Goal: Task Accomplishment & Management: Manage account settings

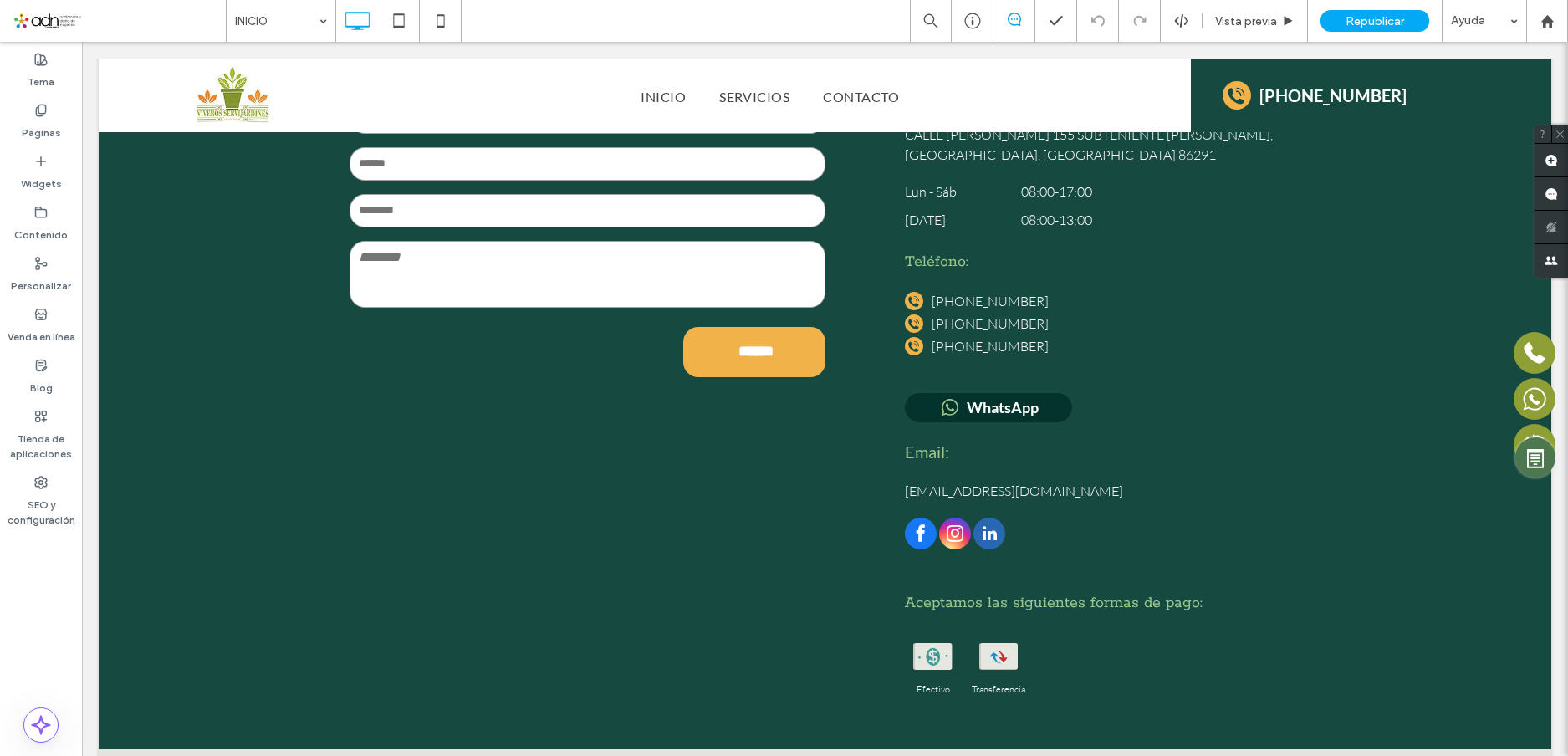
scroll to position [4683, 0]
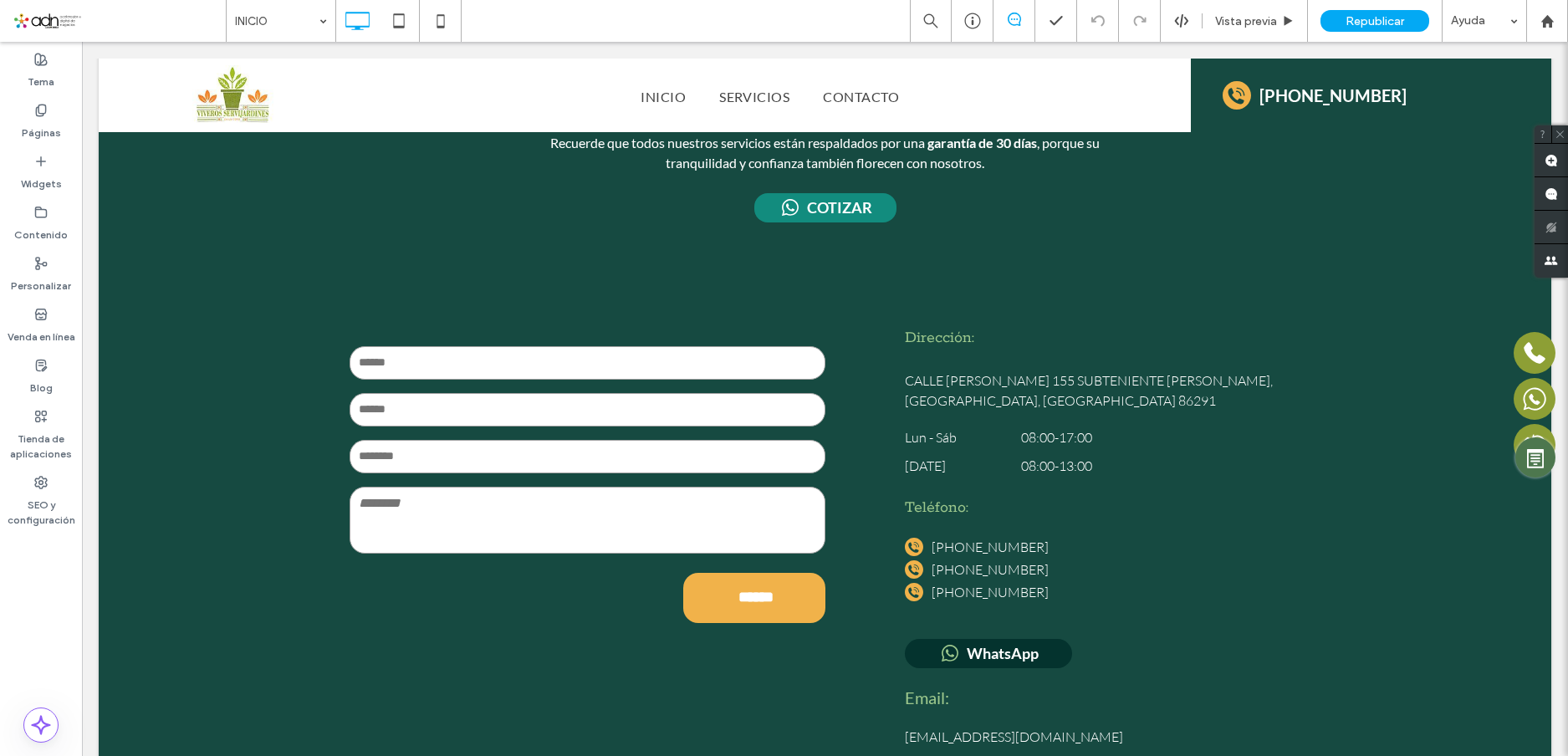
scroll to position [4432, 0]
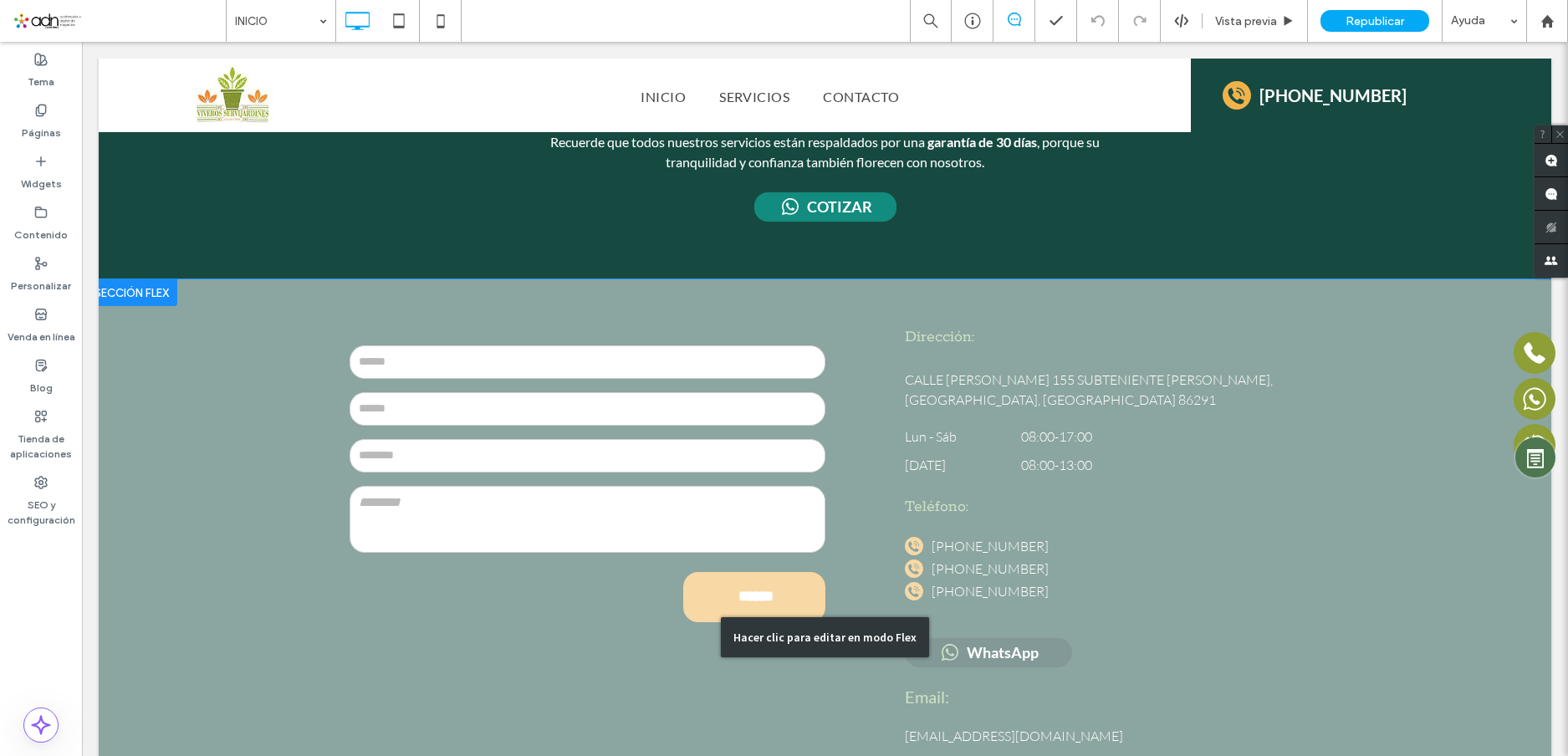
click at [954, 458] on div "Hacer clic para editar en modo Flex" at bounding box center [825, 637] width 1453 height 715
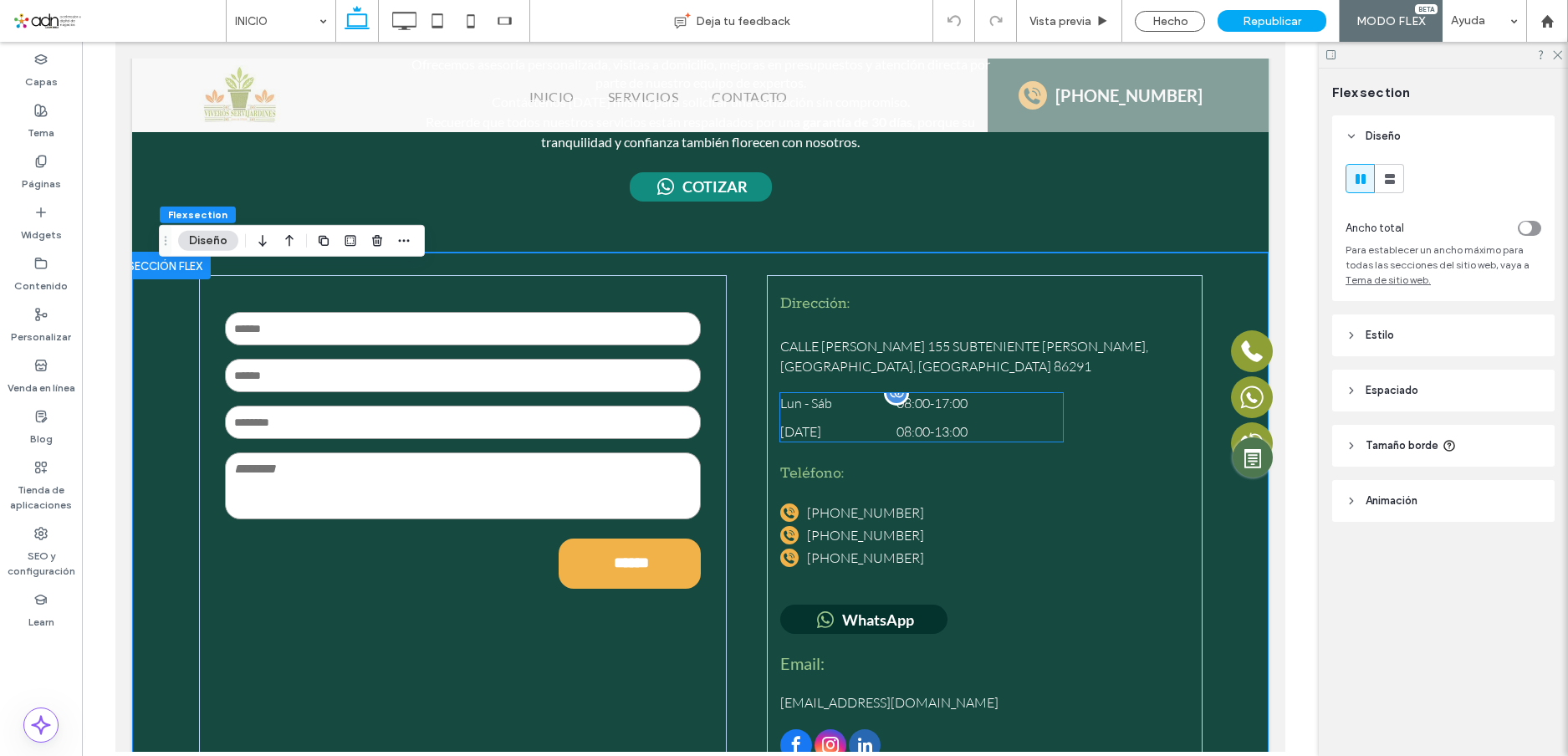
scroll to position [4335, 0]
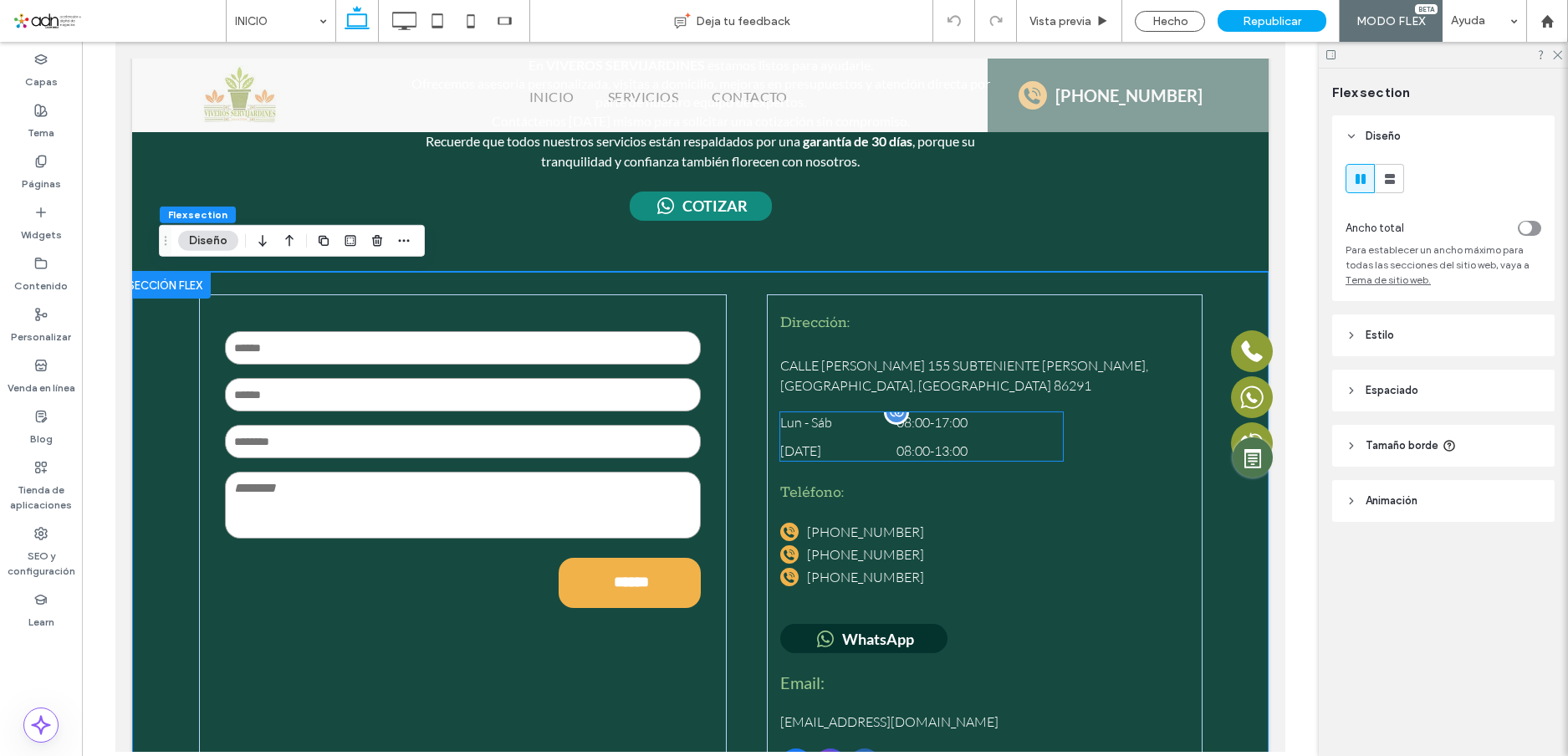
click at [871, 446] on dt "[DATE]" at bounding box center [836, 450] width 113 height 20
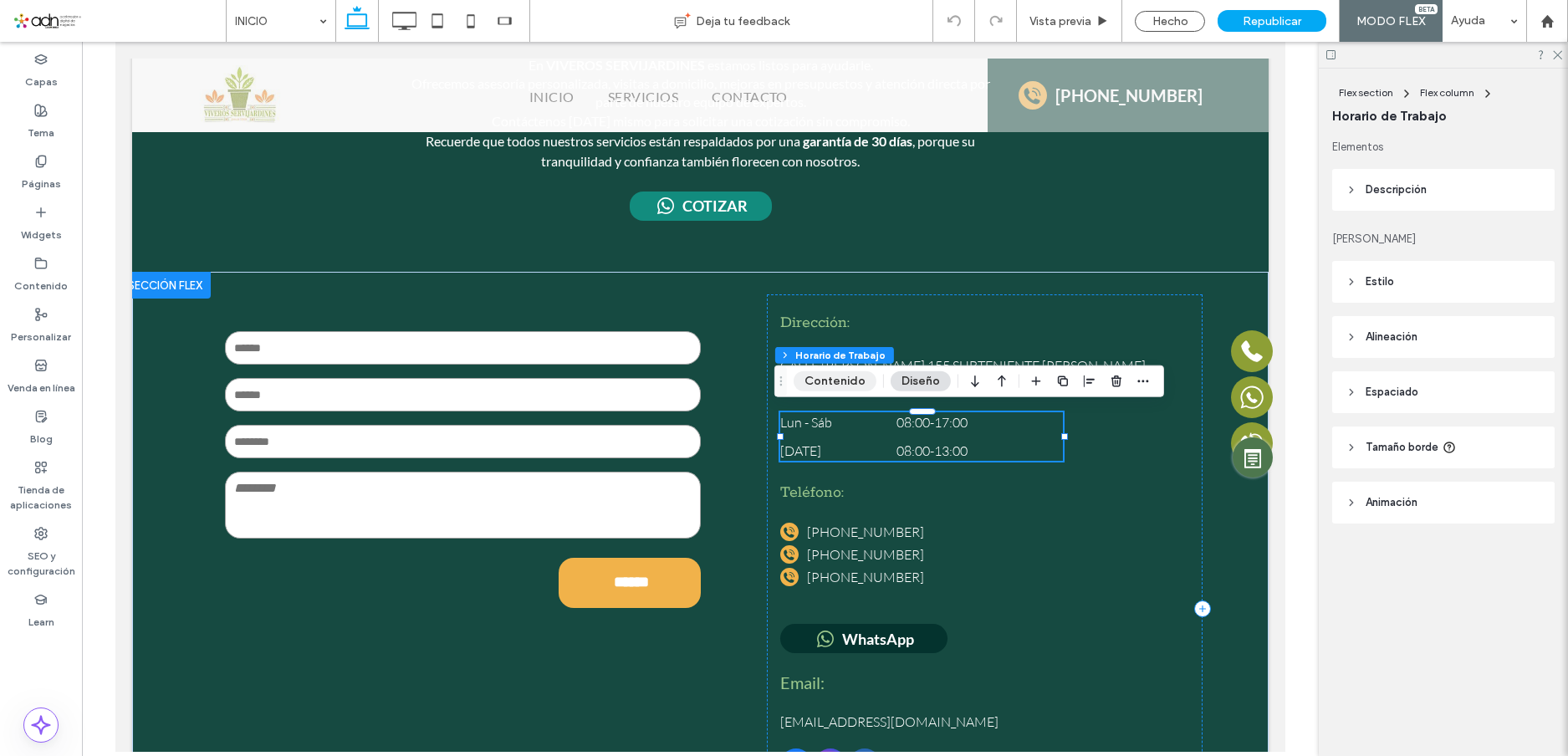
click at [830, 380] on button "Contenido" at bounding box center [834, 381] width 82 height 20
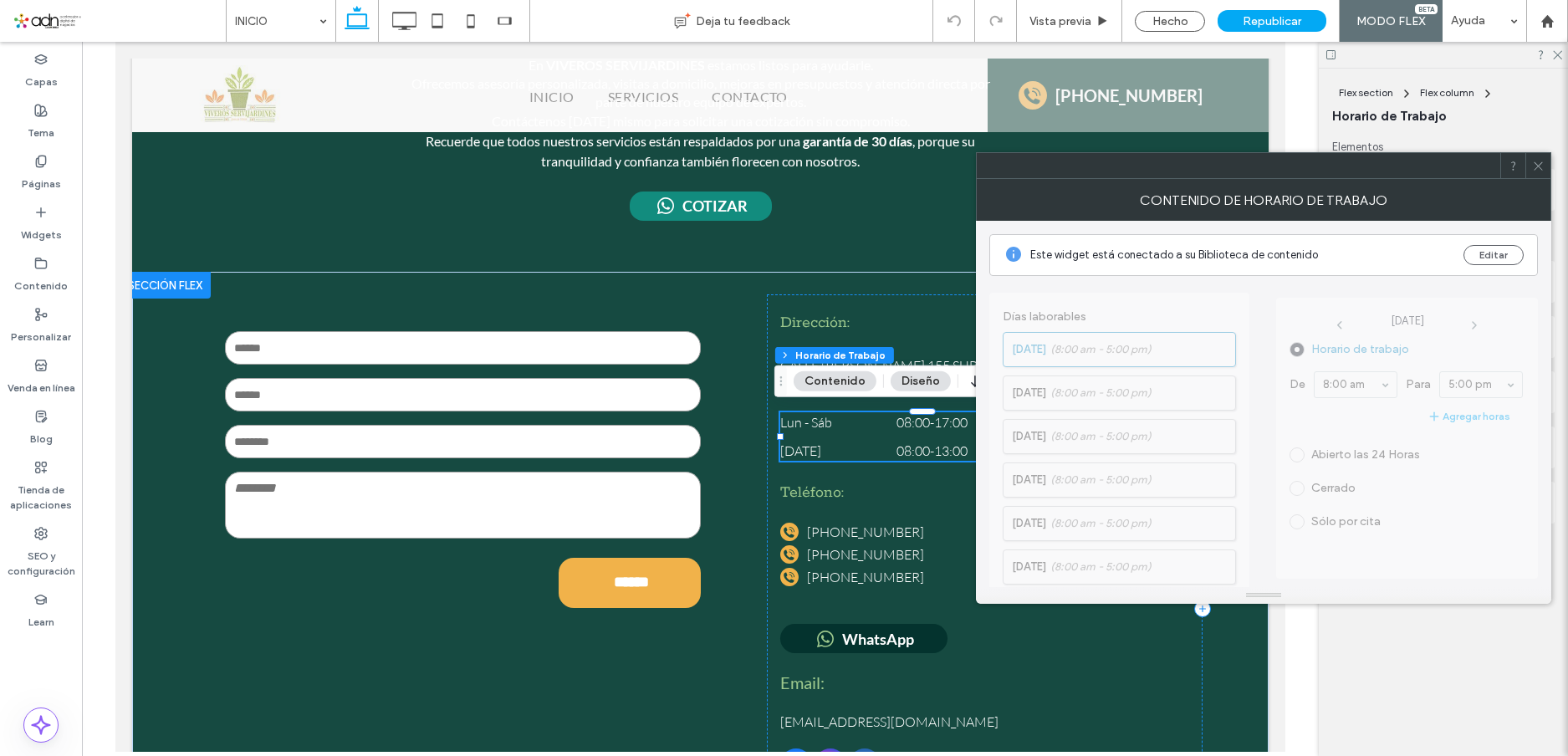
click at [1535, 164] on icon at bounding box center [1538, 166] width 12 height 12
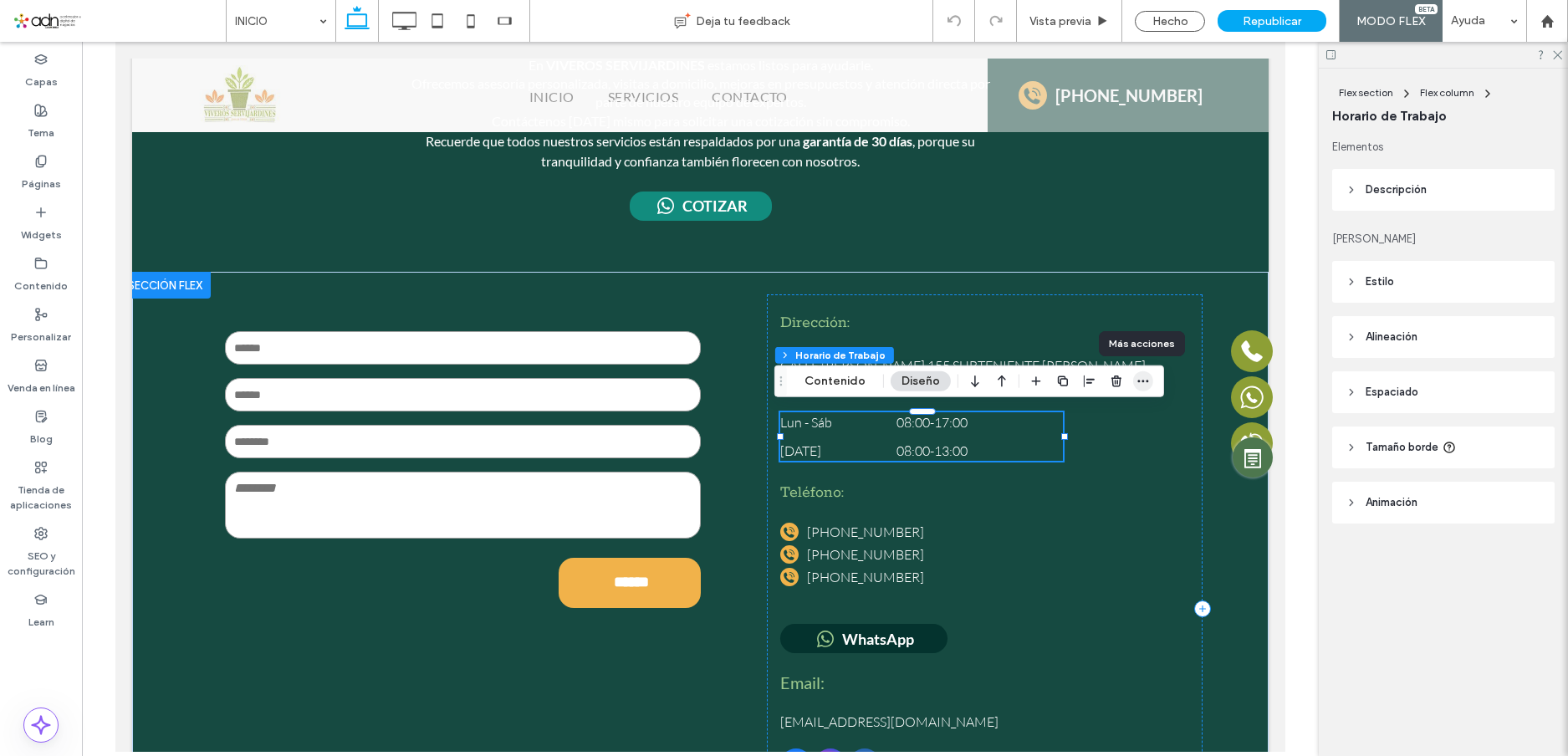
click at [1138, 384] on icon "button" at bounding box center [1142, 381] width 13 height 13
click at [49, 172] on label "Páginas" at bounding box center [41, 180] width 39 height 23
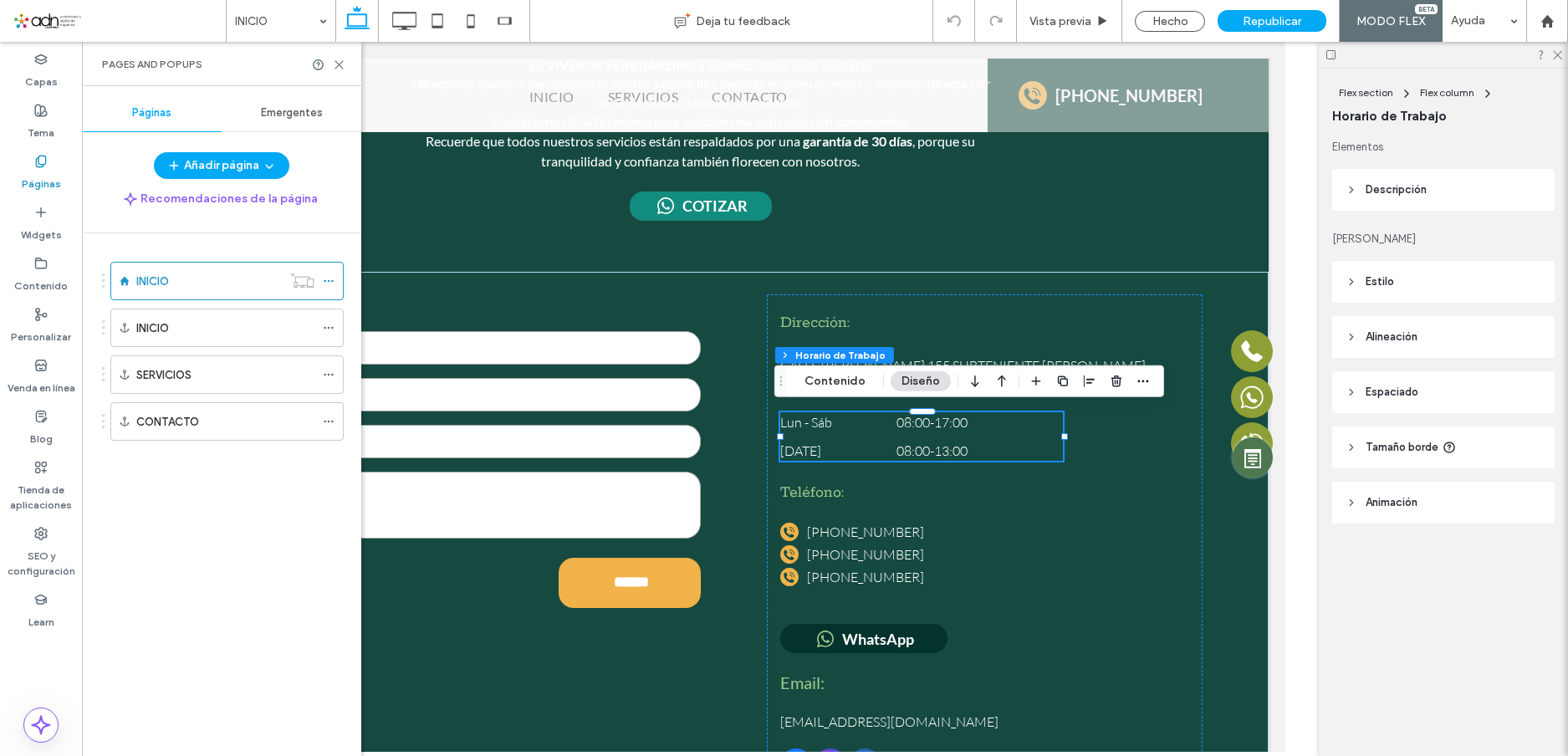
click at [45, 172] on label "Páginas" at bounding box center [41, 180] width 39 height 23
click at [43, 227] on label "Widgets" at bounding box center [41, 230] width 41 height 23
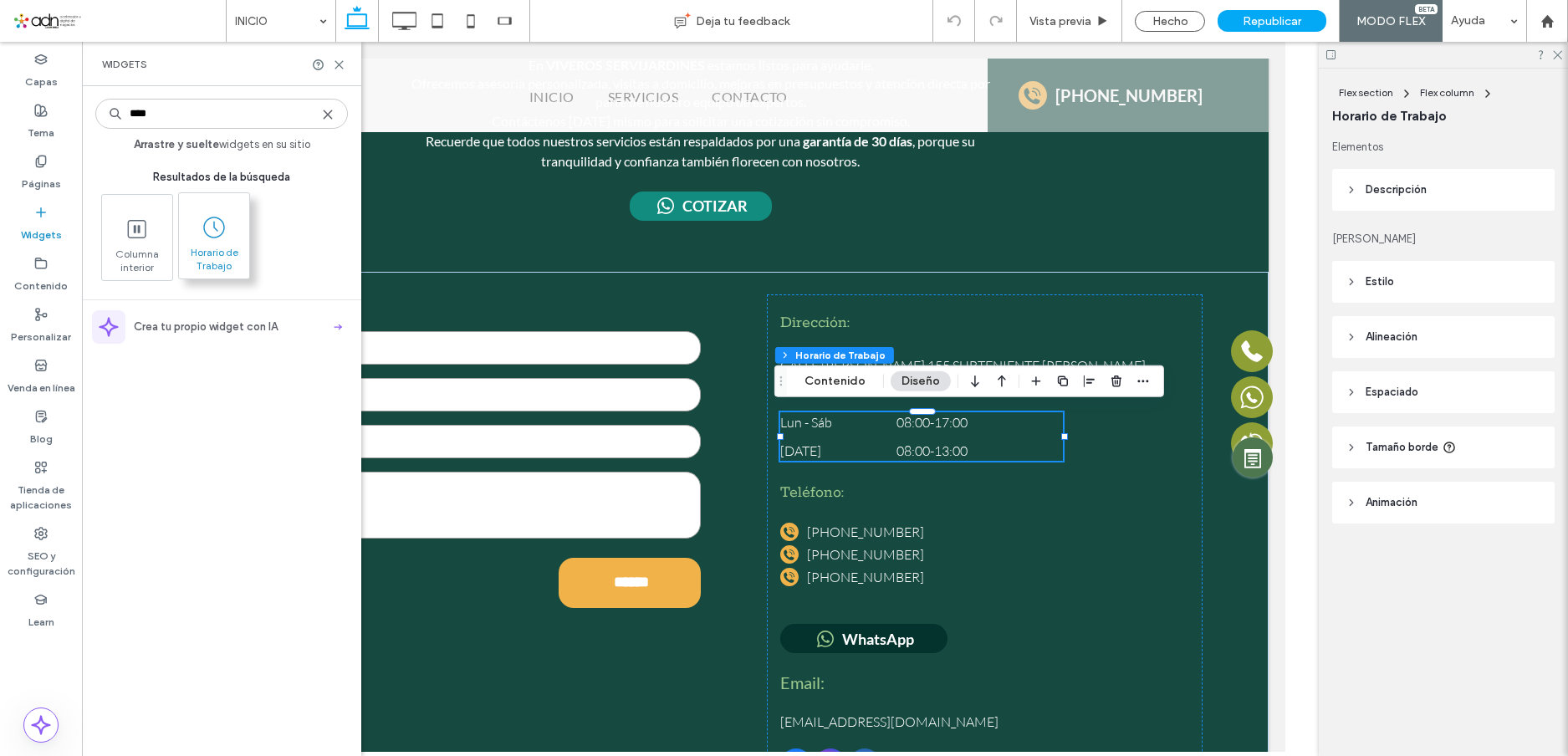
type input "****"
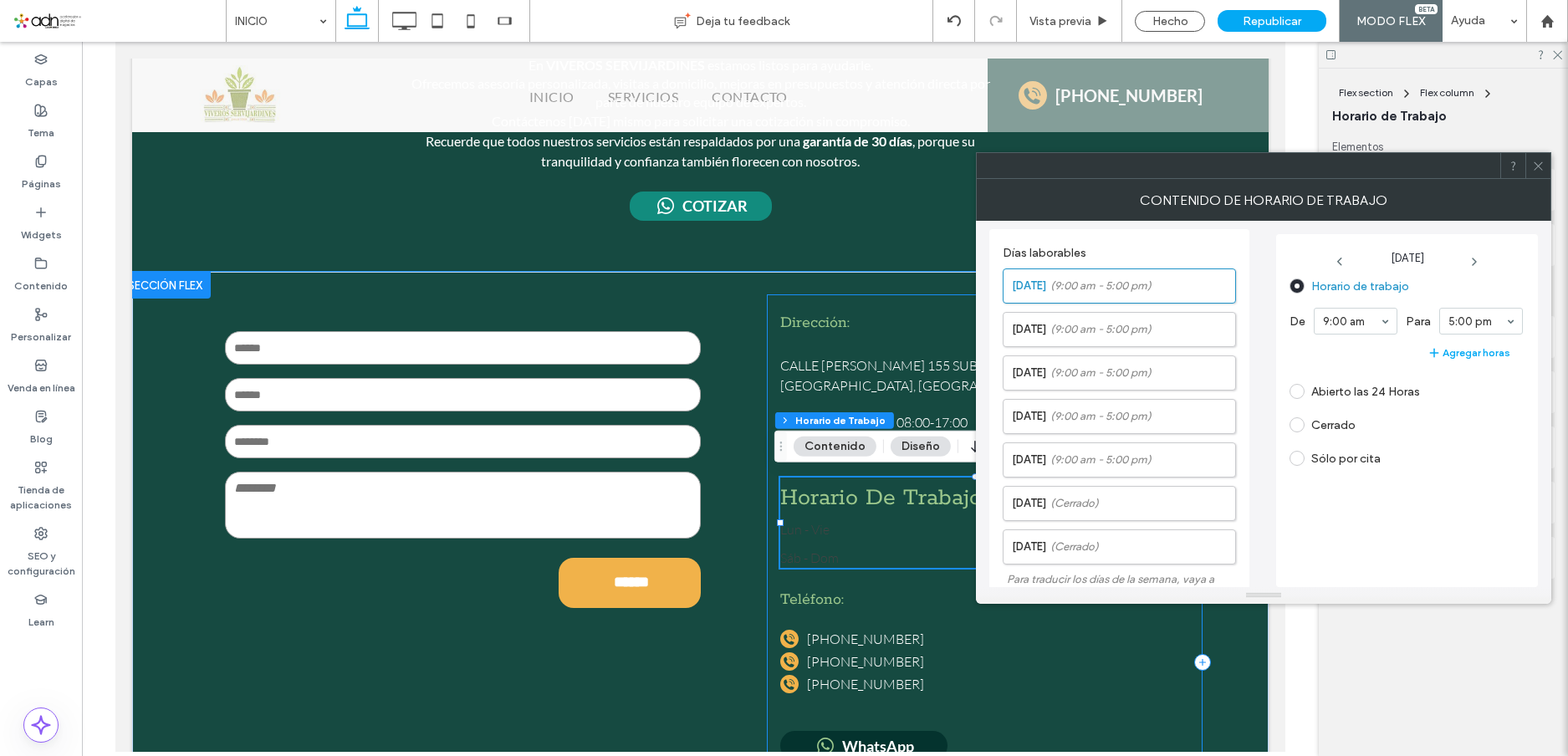
scroll to position [390, 0]
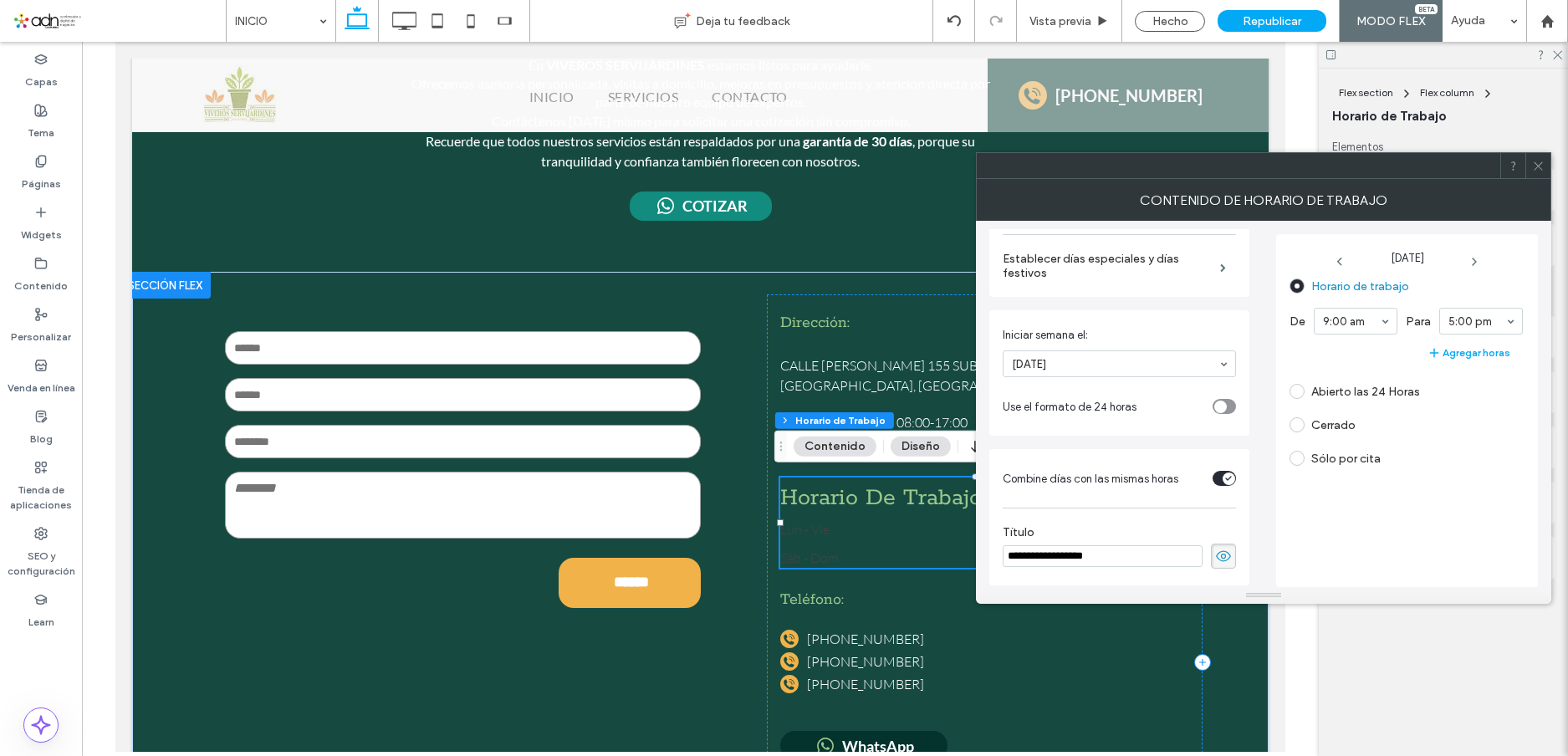
click at [1220, 561] on icon at bounding box center [1223, 555] width 16 height 18
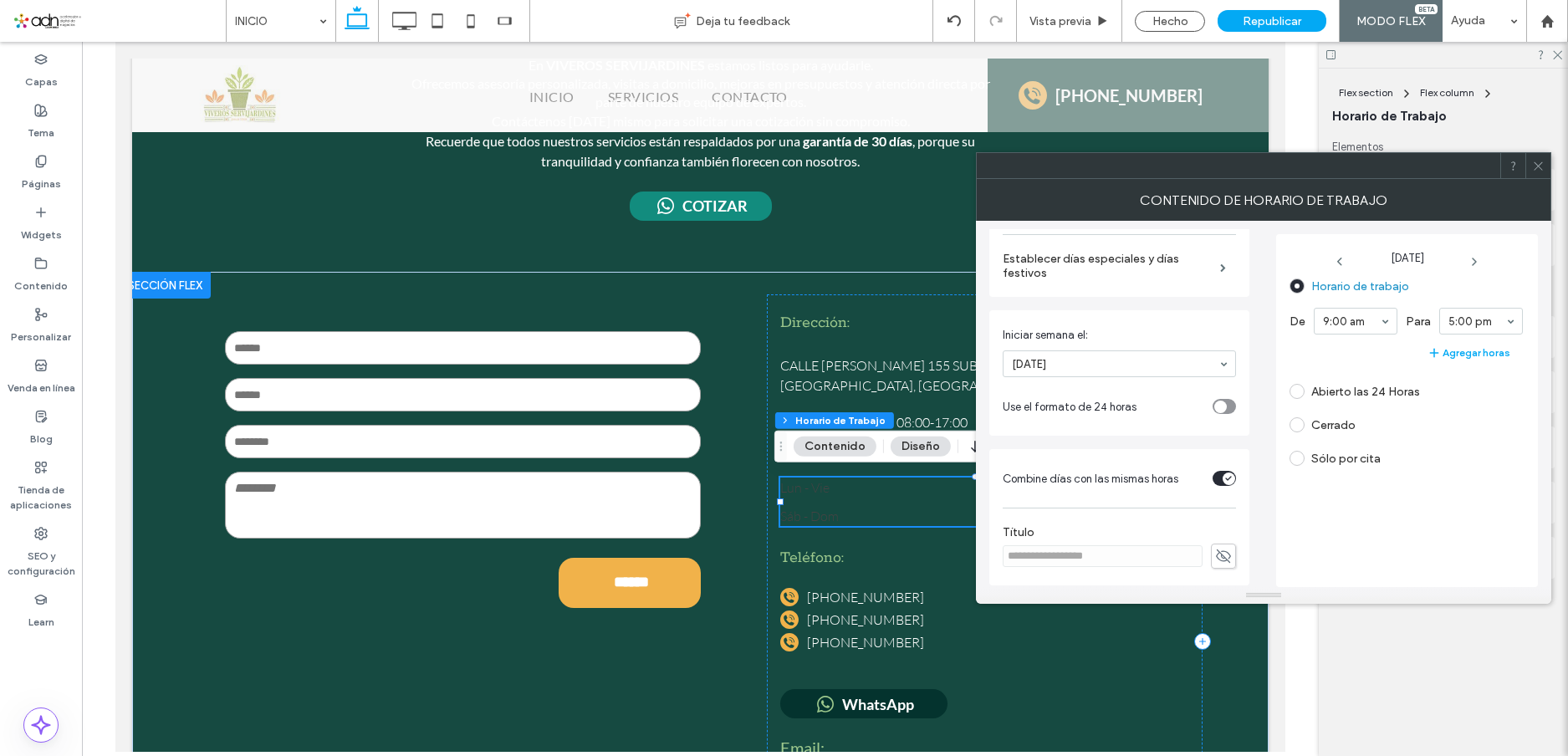
click at [1538, 157] on span at bounding box center [1538, 165] width 12 height 25
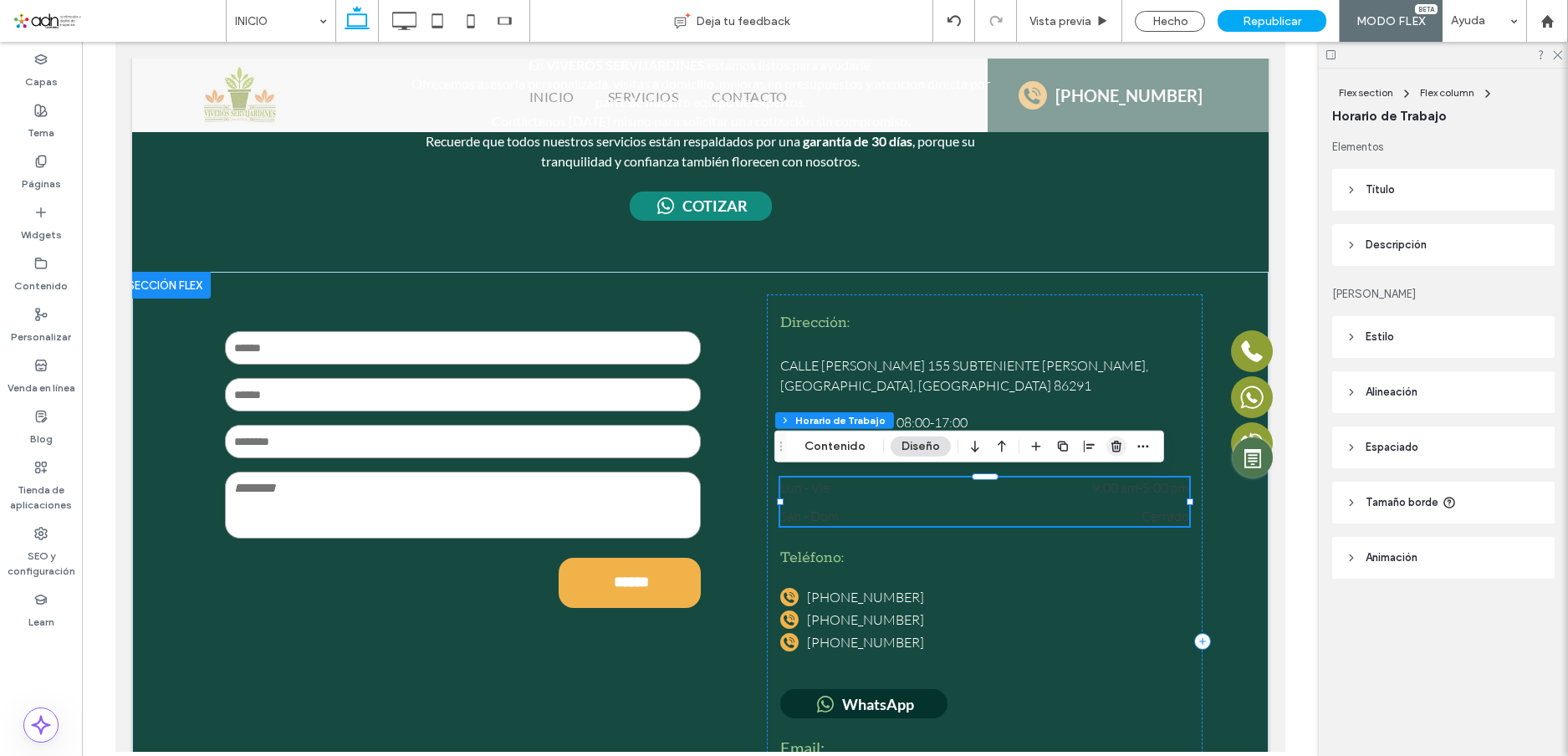
click at [1111, 443] on icon "button" at bounding box center [1116, 446] width 13 height 13
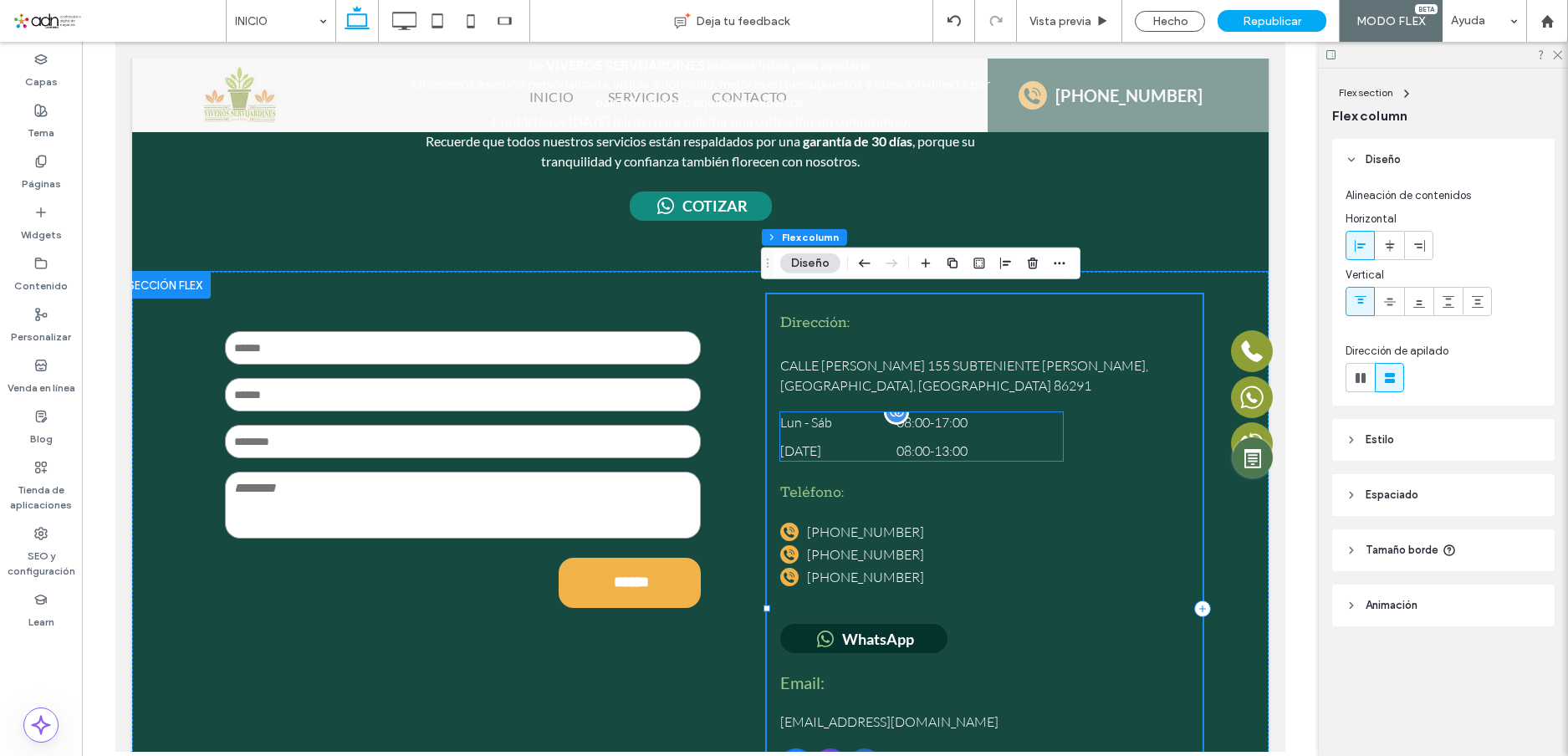
click at [931, 441] on dd "08:00 - 13:00" at bounding box center [980, 450] width 167 height 20
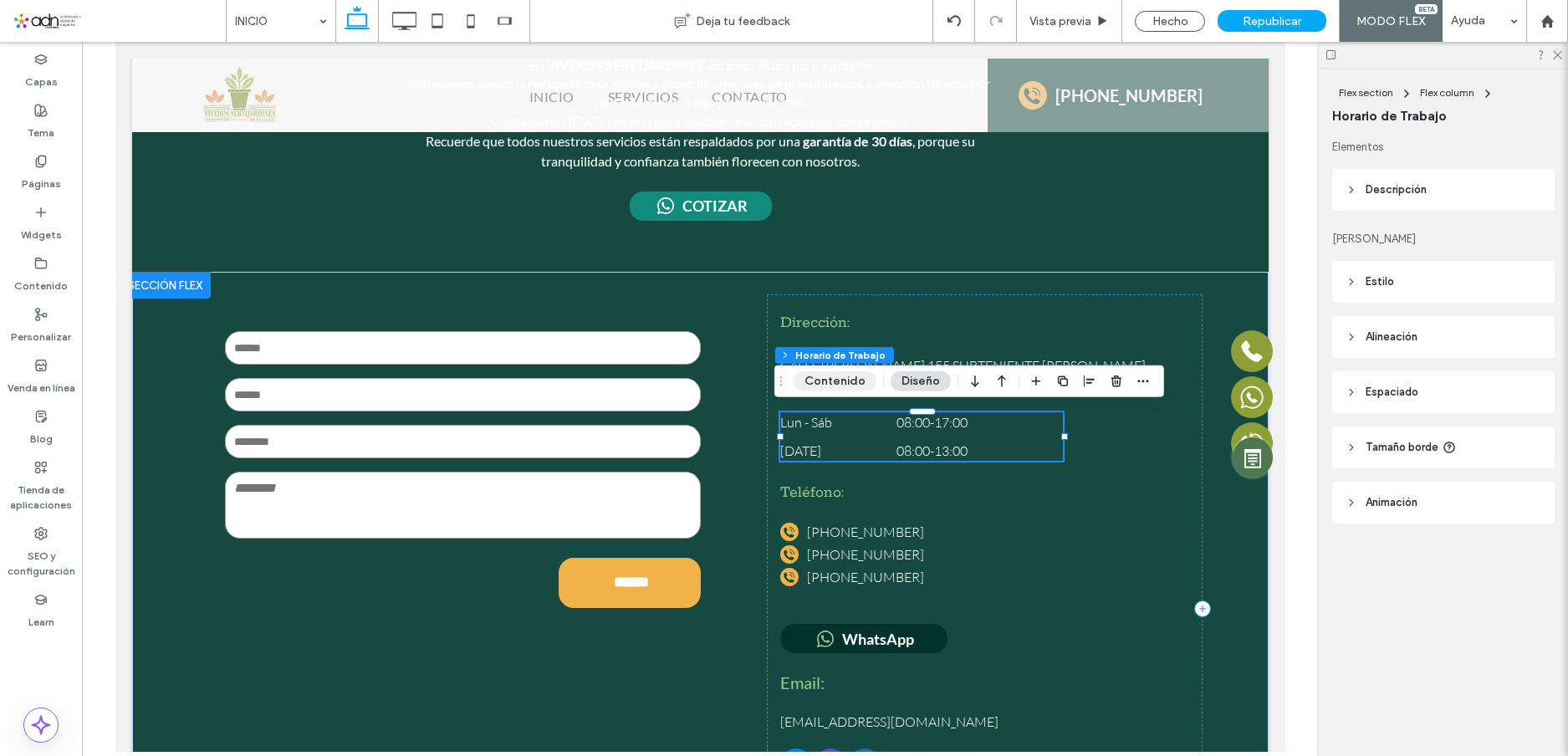
click at [830, 378] on button "Contenido" at bounding box center [834, 381] width 82 height 20
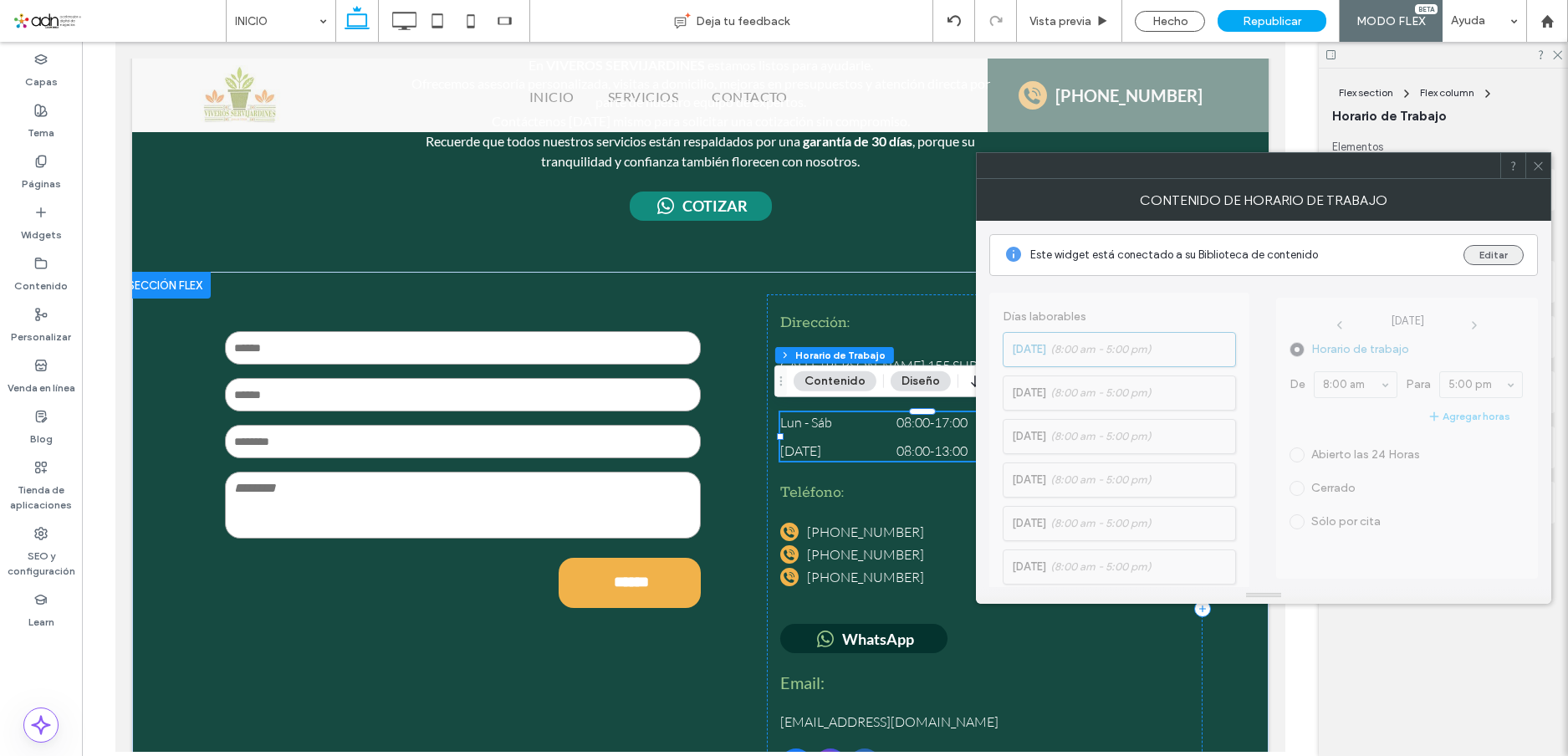
click at [1500, 257] on button "Editar" at bounding box center [1493, 254] width 60 height 20
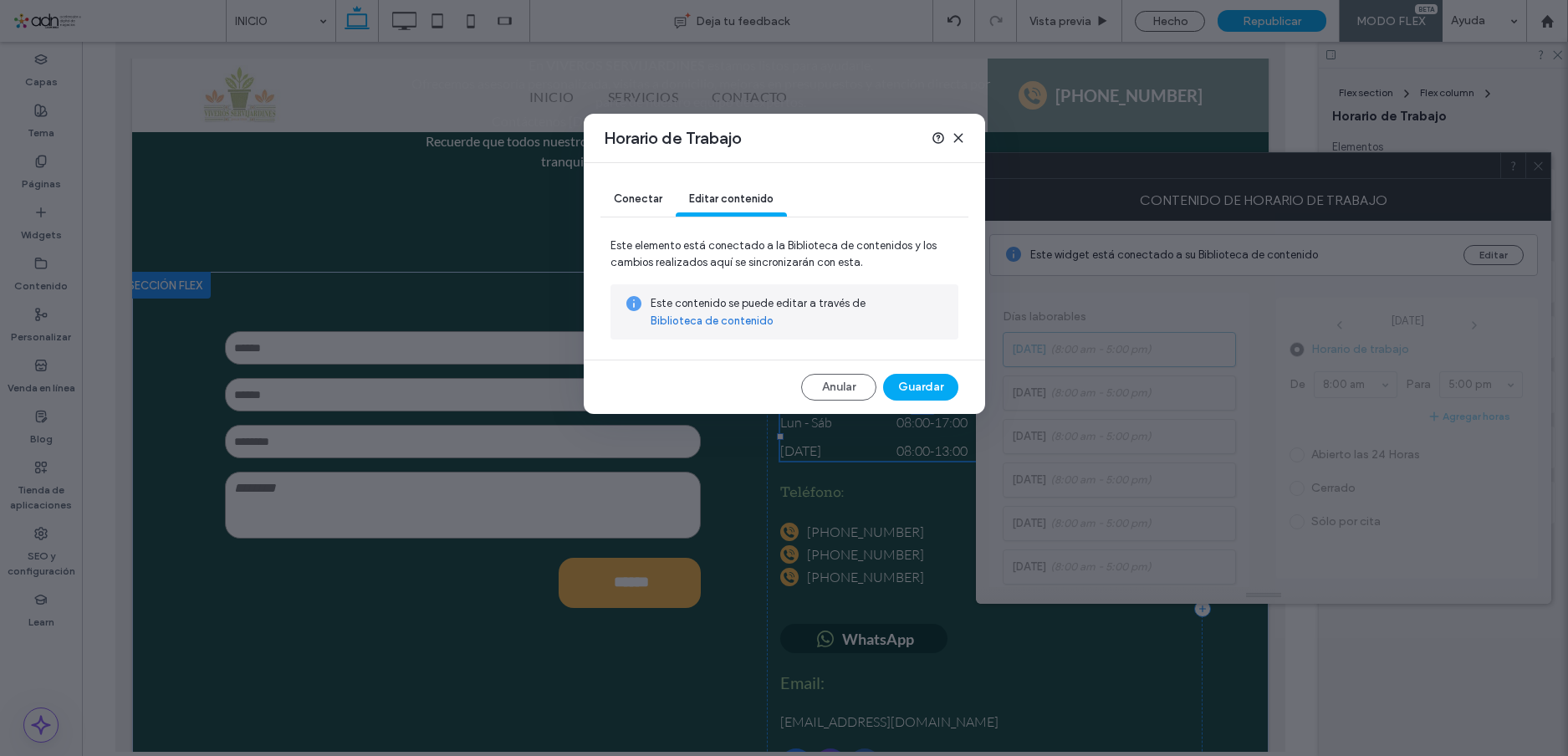
click at [634, 197] on span "Conectar" at bounding box center [638, 199] width 49 height 12
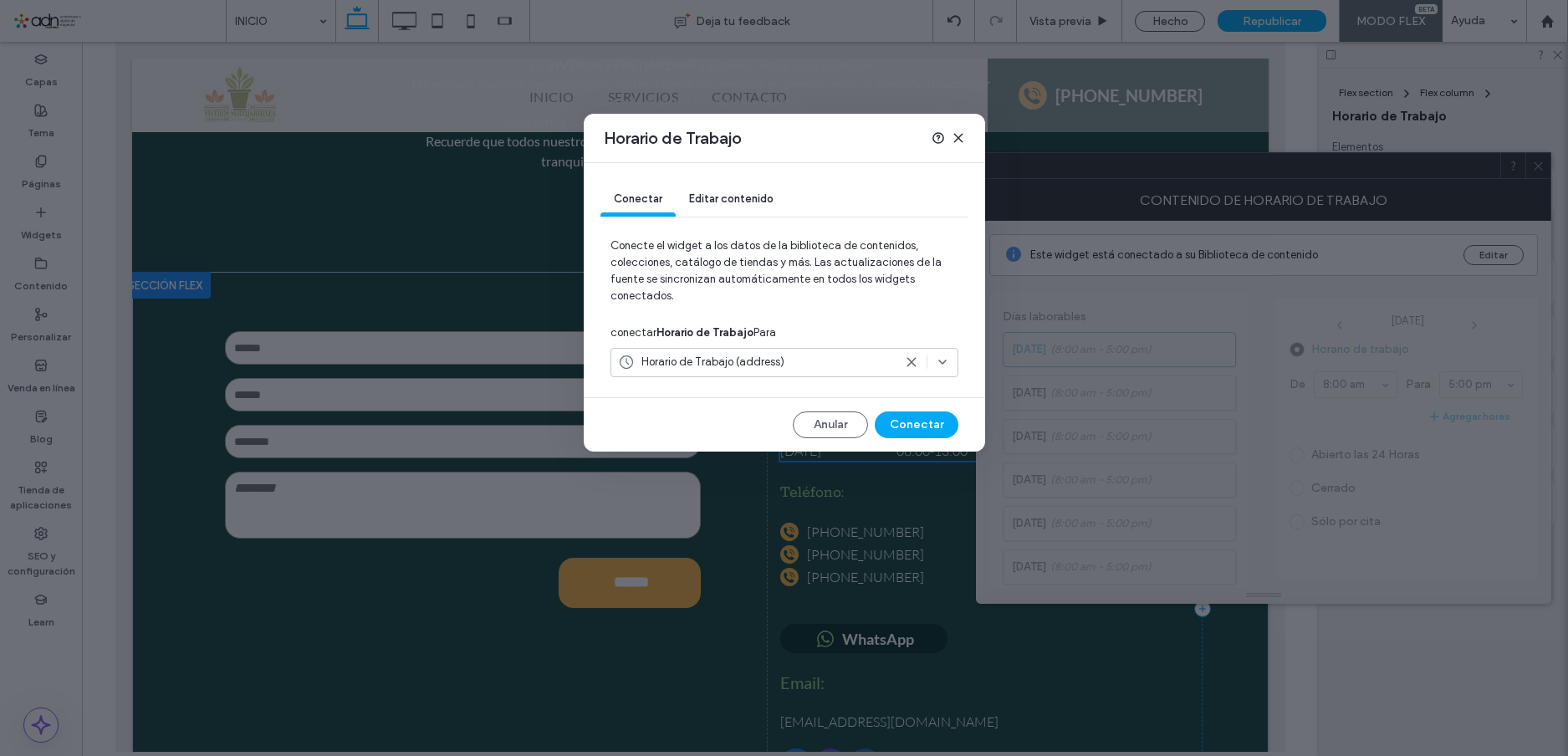
click at [944, 362] on use at bounding box center [942, 362] width 7 height 3
click at [738, 204] on span "Editar contenido" at bounding box center [731, 199] width 84 height 12
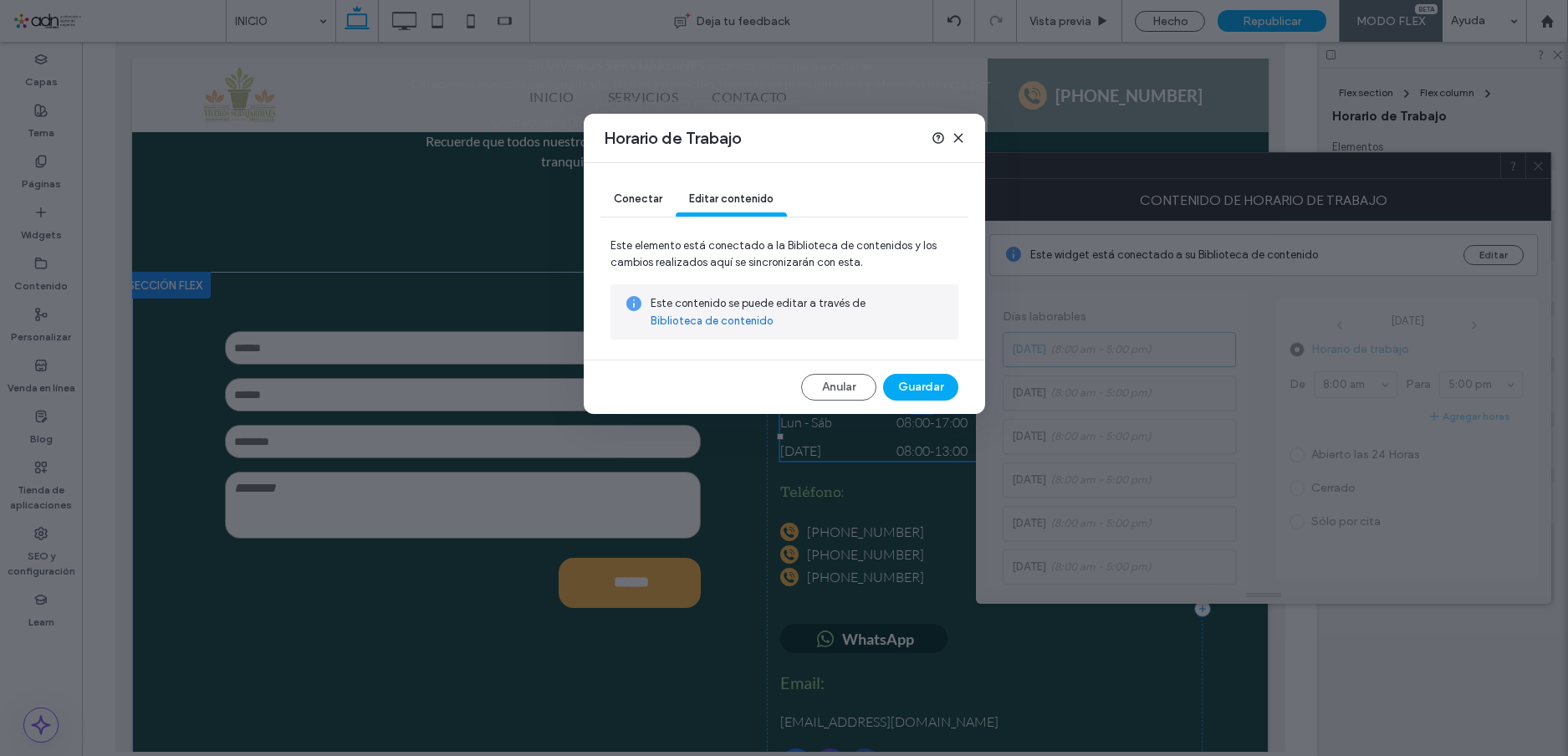
click at [961, 135] on use at bounding box center [957, 137] width 8 height 8
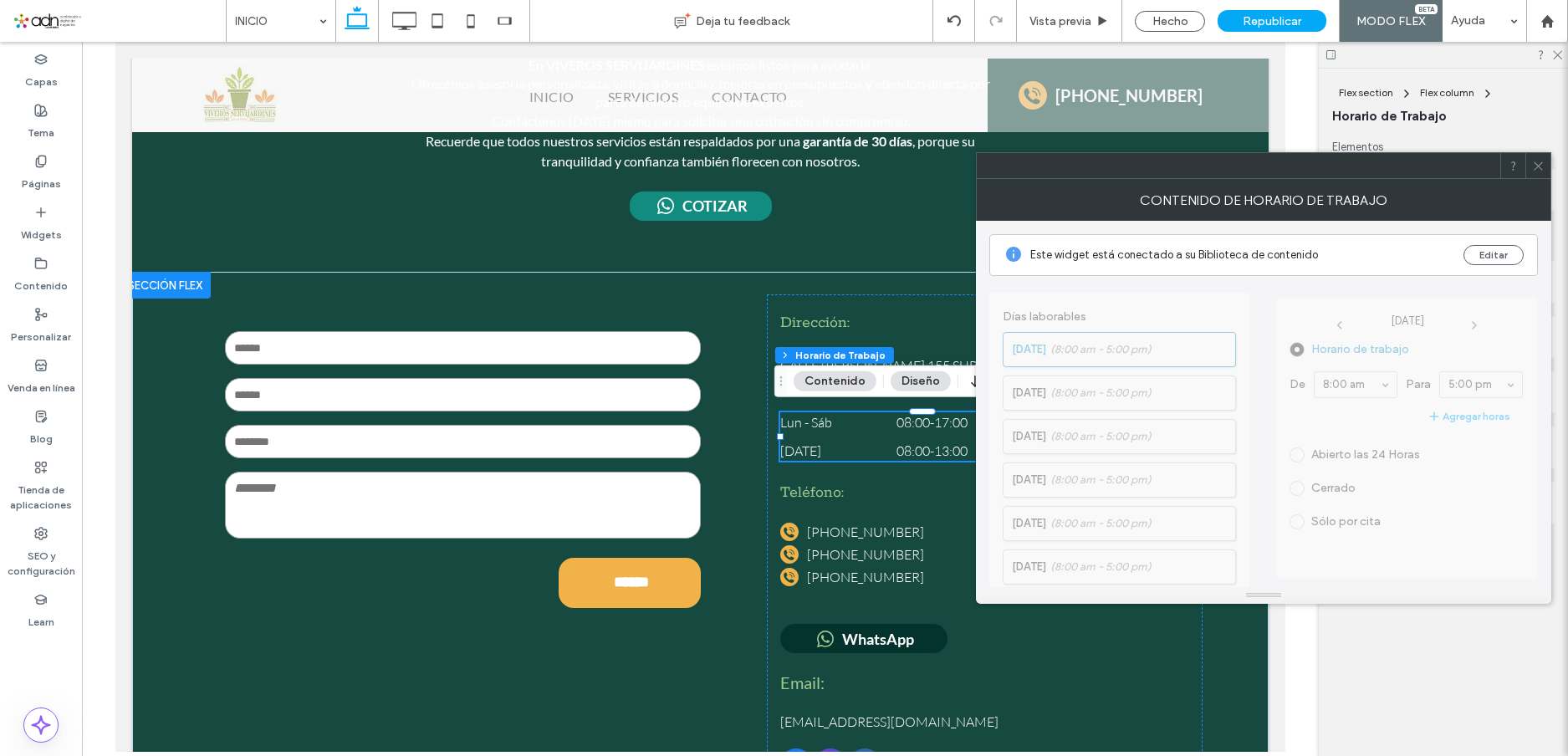
click at [1541, 169] on use at bounding box center [1538, 166] width 9 height 9
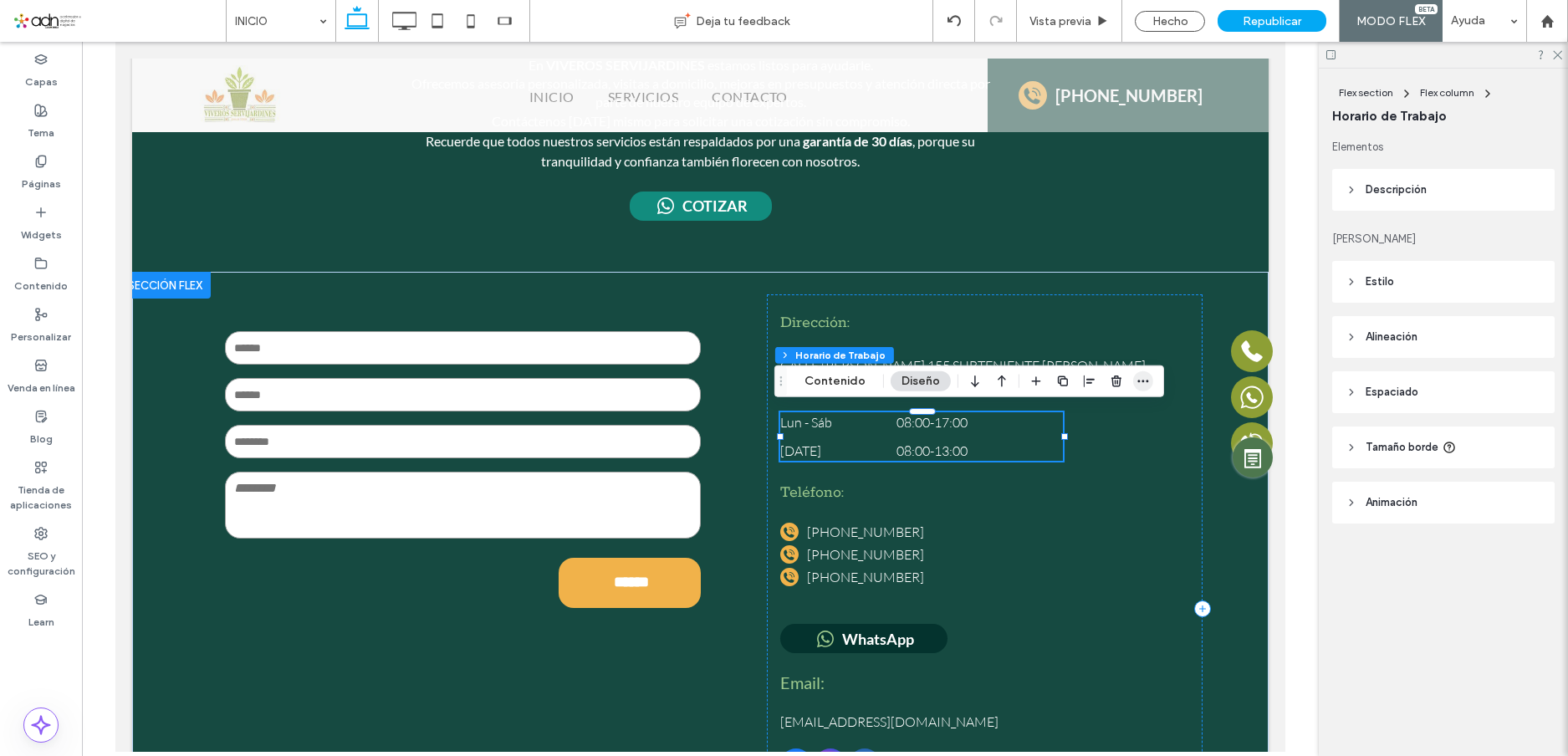
drag, startPoint x: 1151, startPoint y: 375, endPoint x: 1143, endPoint y: 377, distance: 8.2
click at [1144, 376] on div "Flex section Flex column Horario de Trabajo Contenido Diseño" at bounding box center [968, 381] width 390 height 32
click at [1143, 377] on icon "button" at bounding box center [1142, 381] width 13 height 13
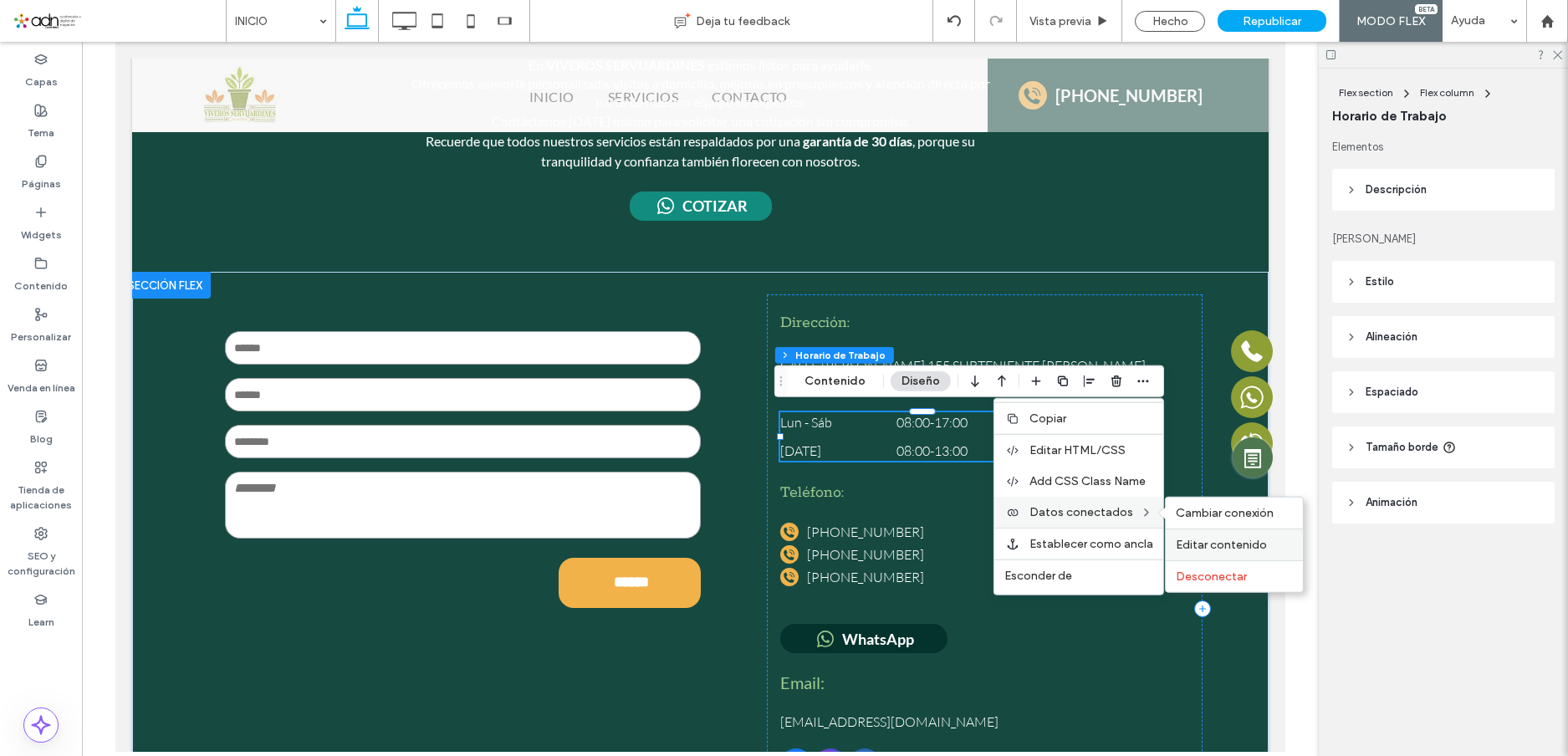
click at [1223, 541] on span "Editar contenido" at bounding box center [1221, 545] width 91 height 14
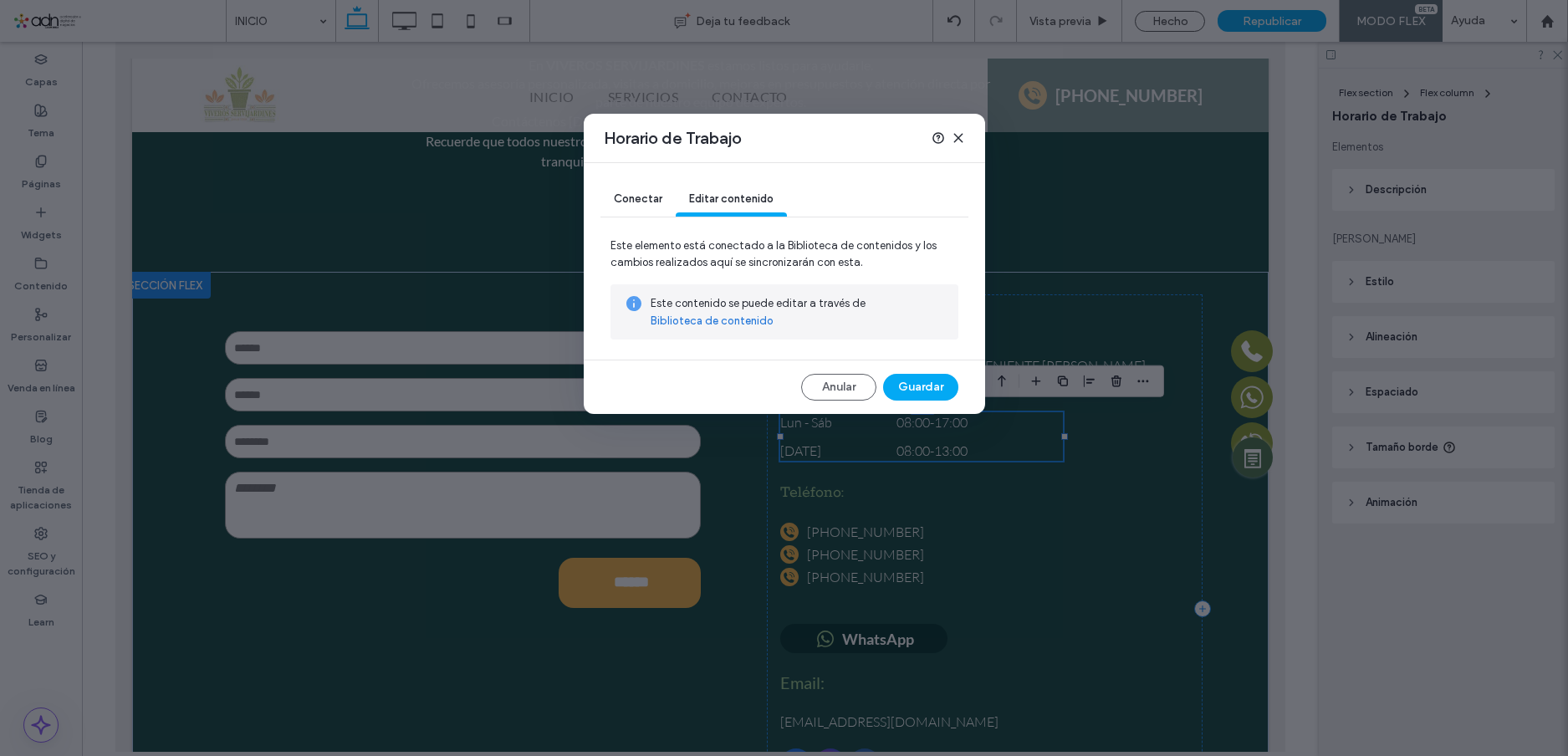
click at [962, 132] on icon at bounding box center [957, 137] width 13 height 13
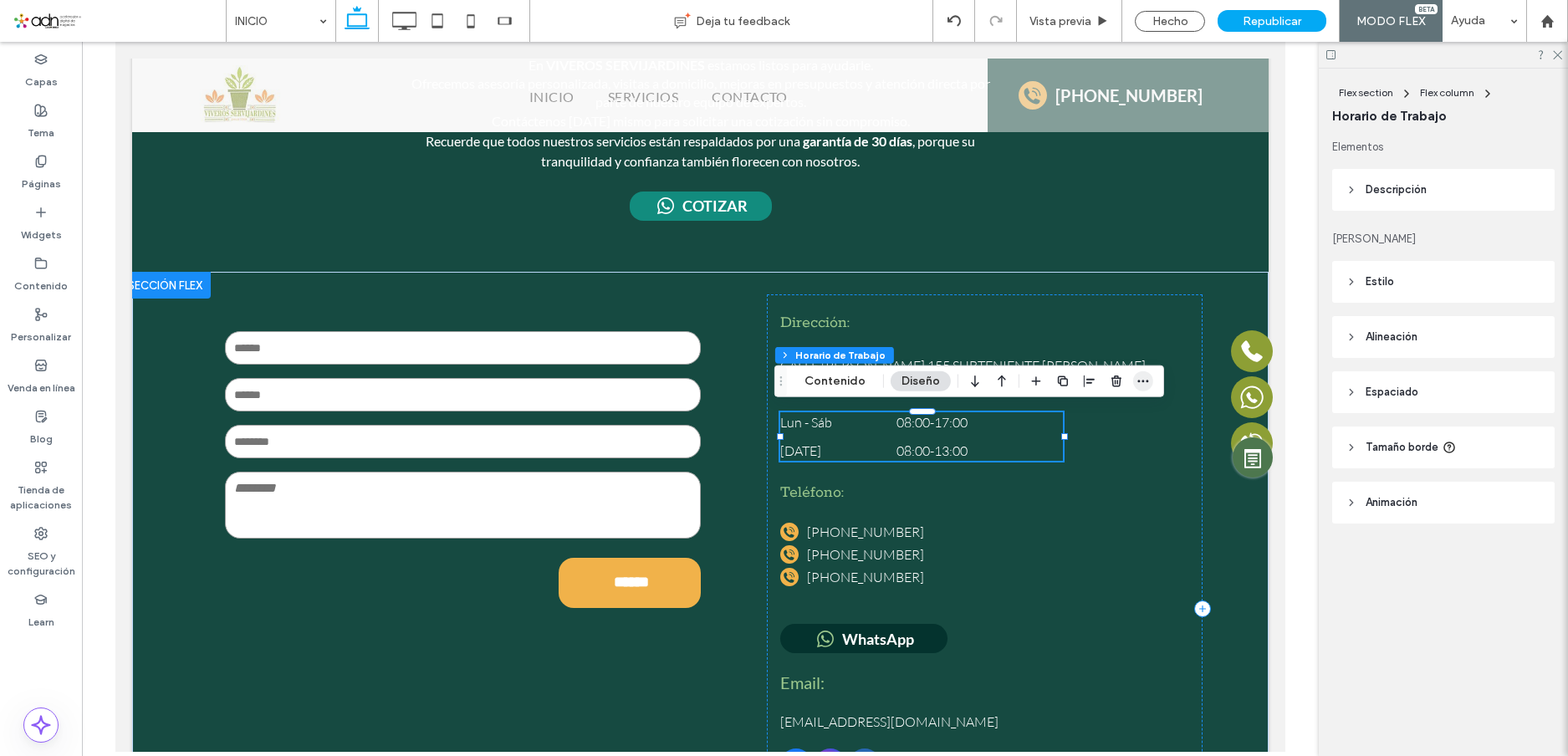
click at [1138, 379] on icon "button" at bounding box center [1142, 381] width 13 height 13
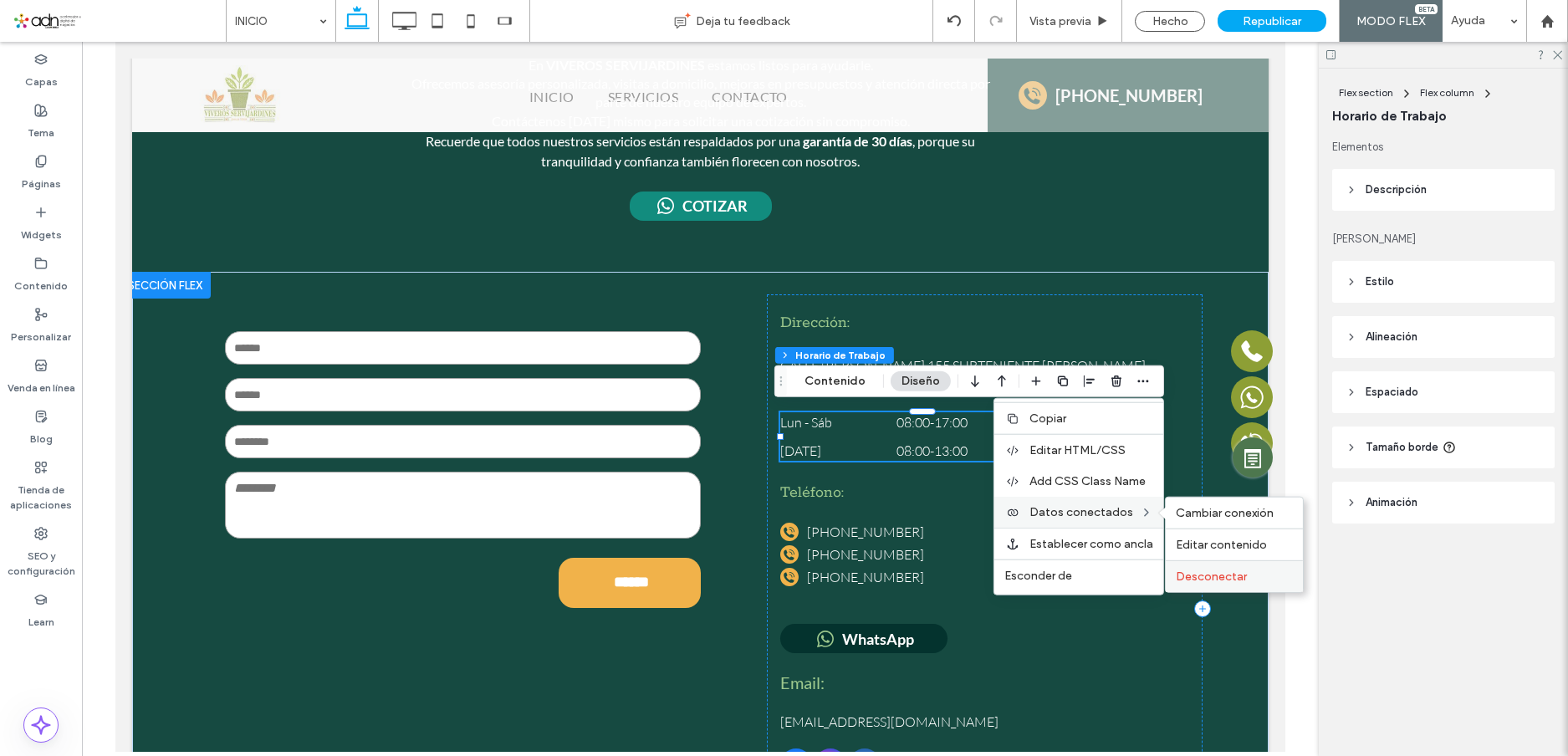
click at [1232, 584] on div "Desconectar" at bounding box center [1234, 576] width 137 height 32
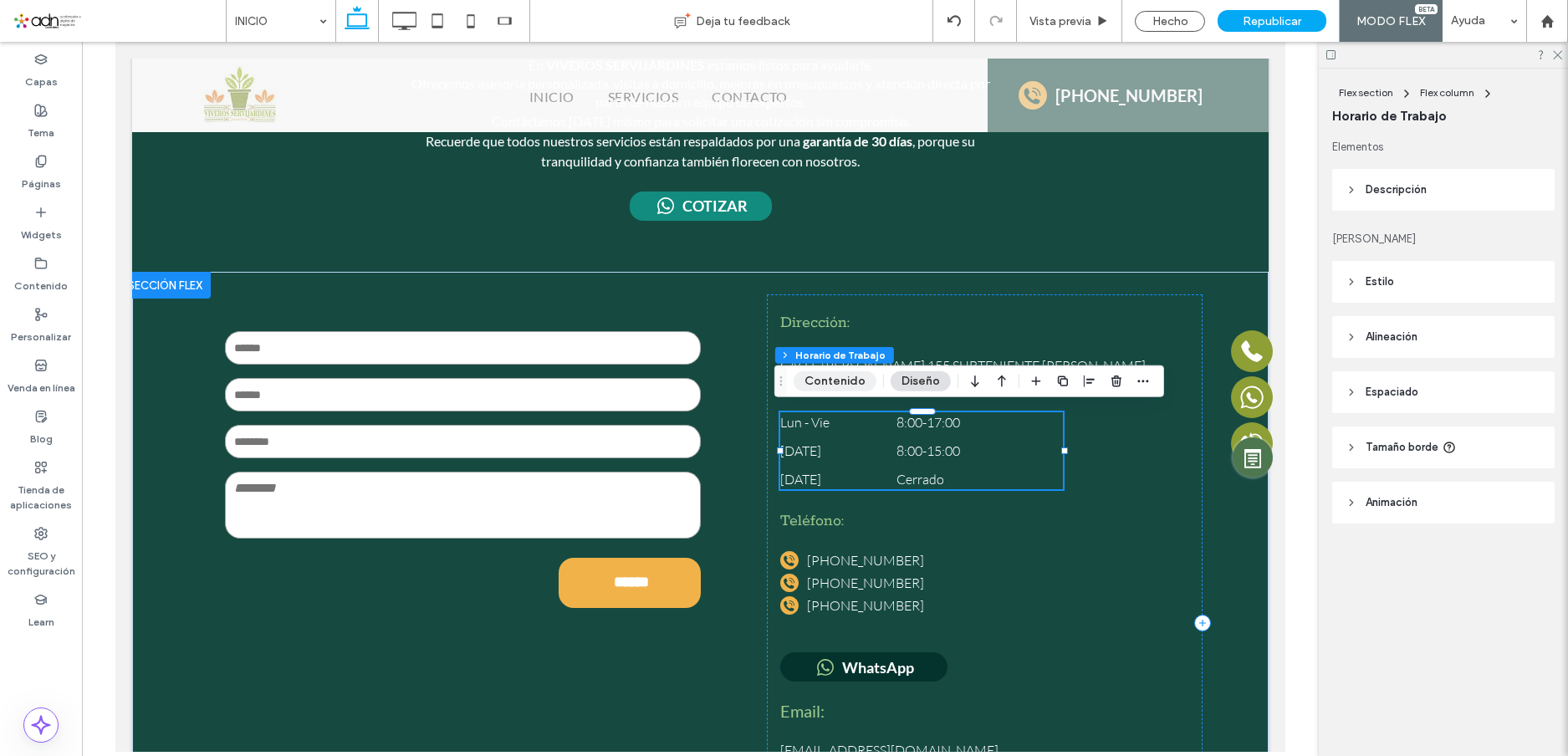
click at [827, 377] on button "Contenido" at bounding box center [834, 381] width 82 height 20
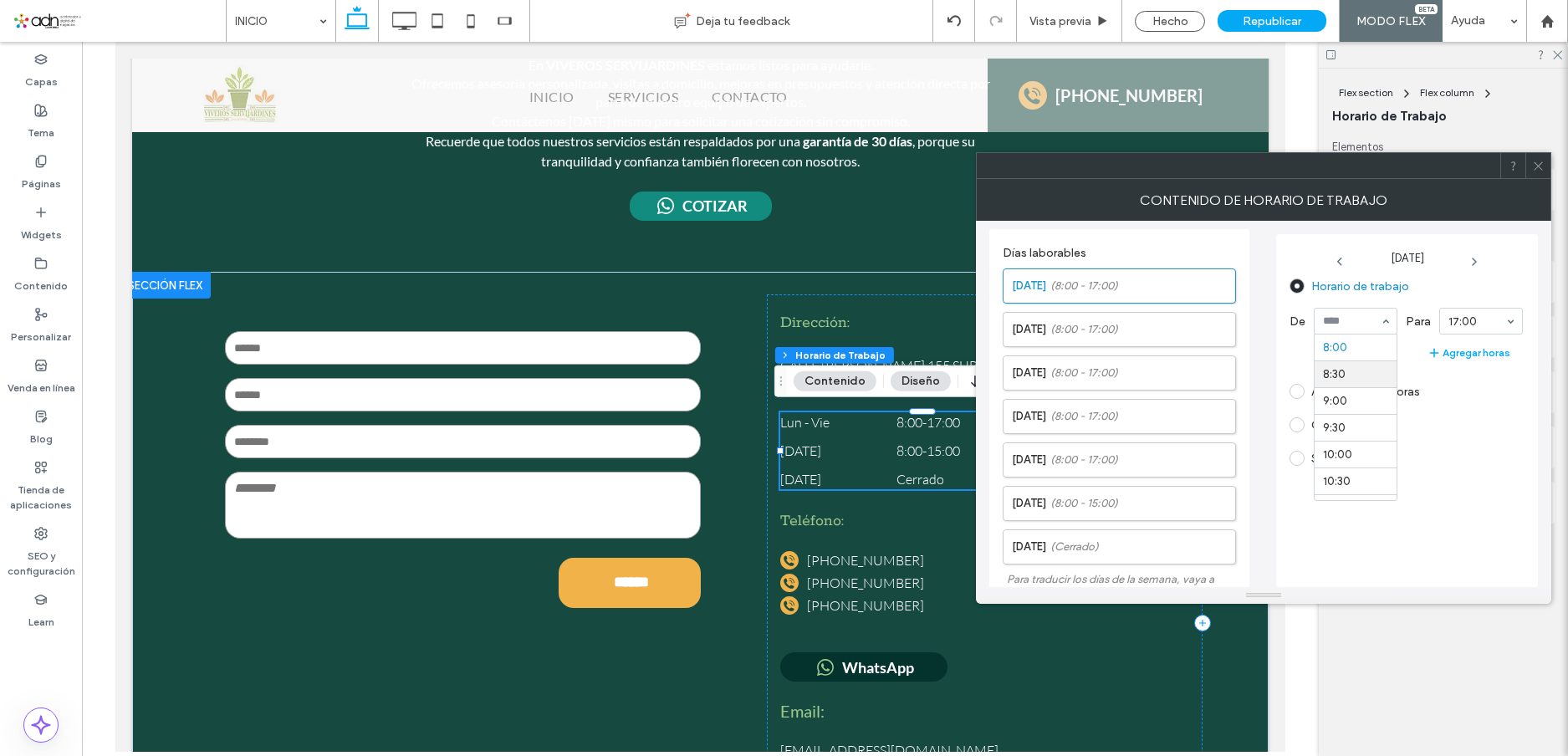
scroll to position [345, 0]
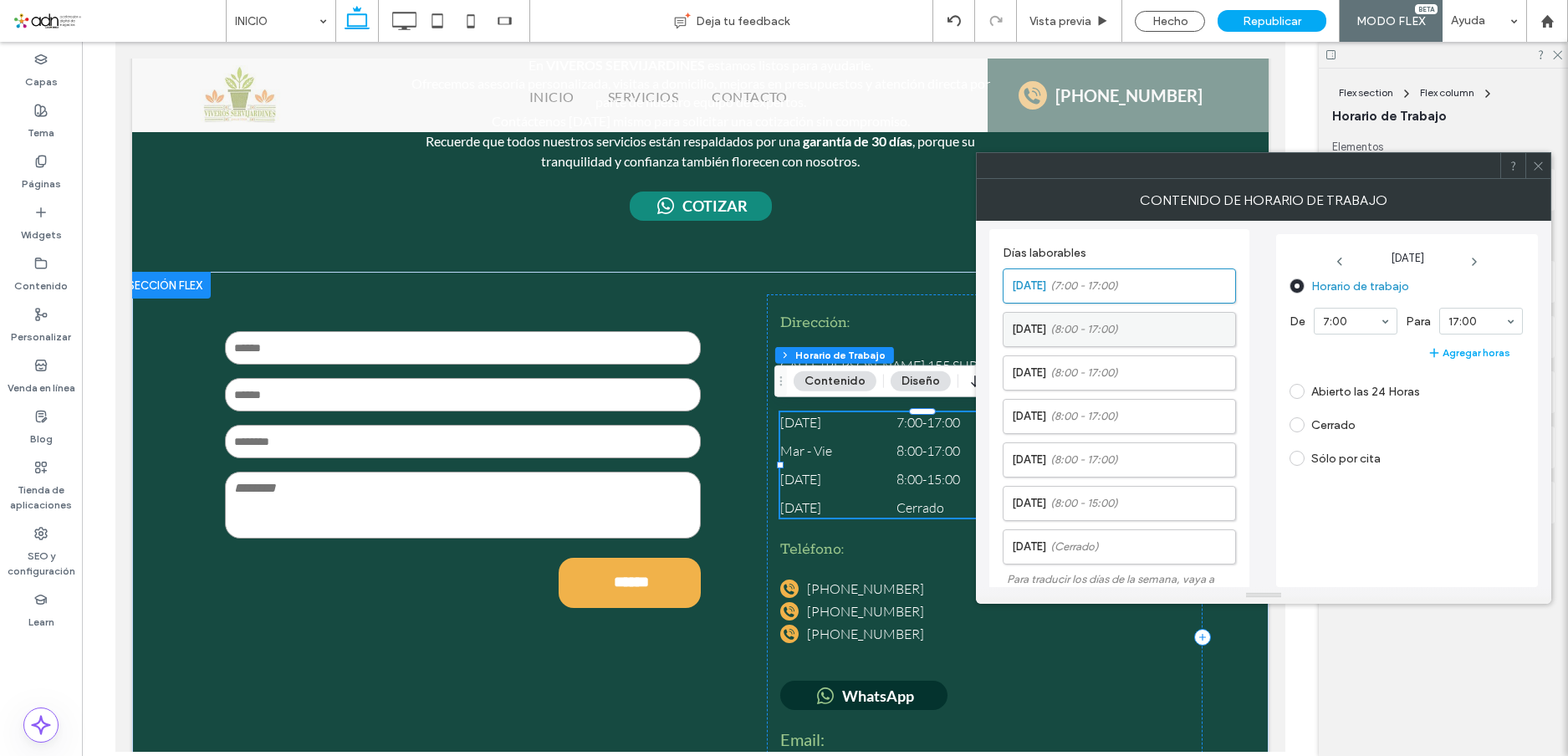
click at [1123, 339] on label "[DATE] (8:00 - 17:00)" at bounding box center [1123, 329] width 223 height 34
click at [1072, 374] on span "(8:00 - 17:00)" at bounding box center [1084, 372] width 68 height 16
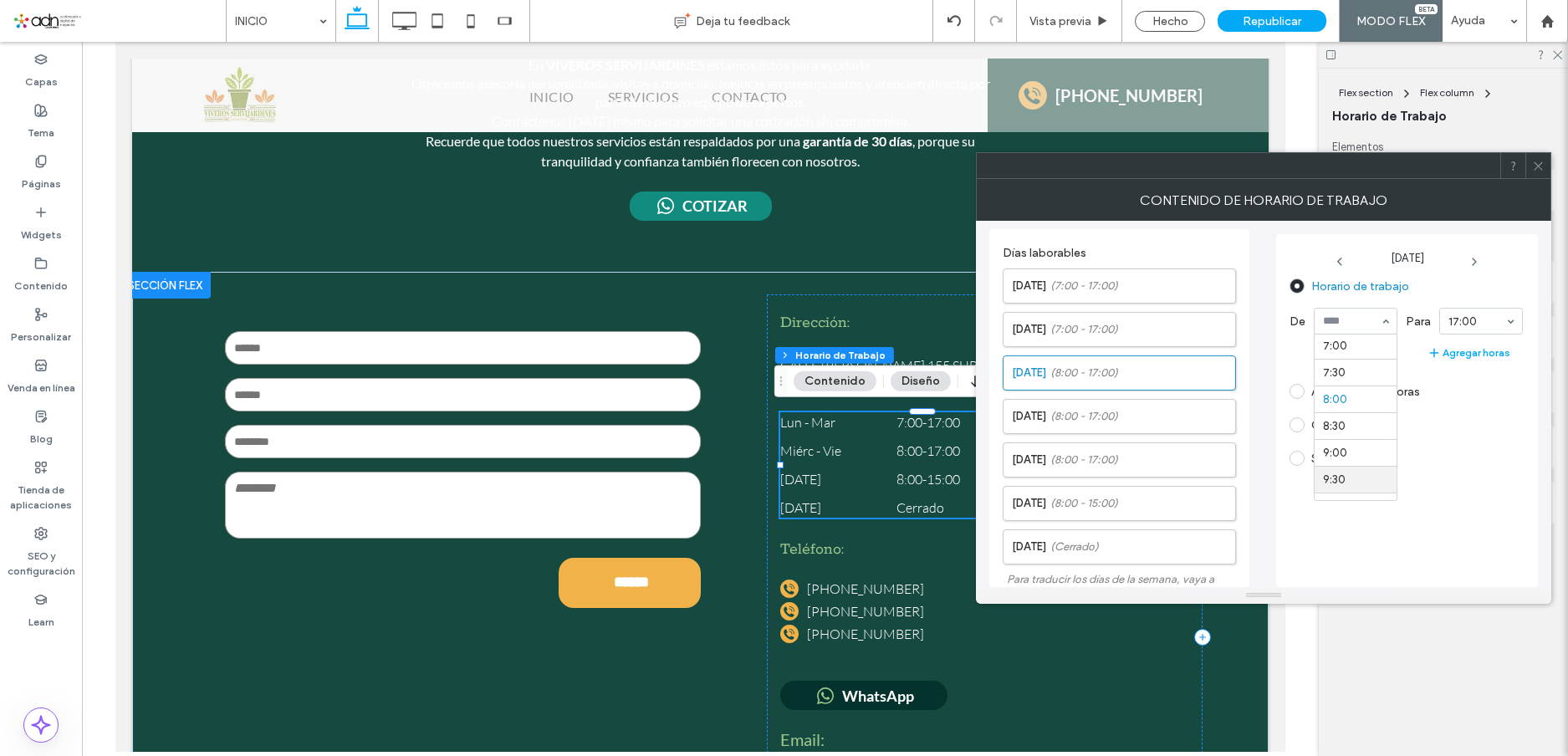
scroll to position [261, 0]
click at [1131, 413] on label "[DATE] (8:00 - 17:00)" at bounding box center [1123, 417] width 223 height 34
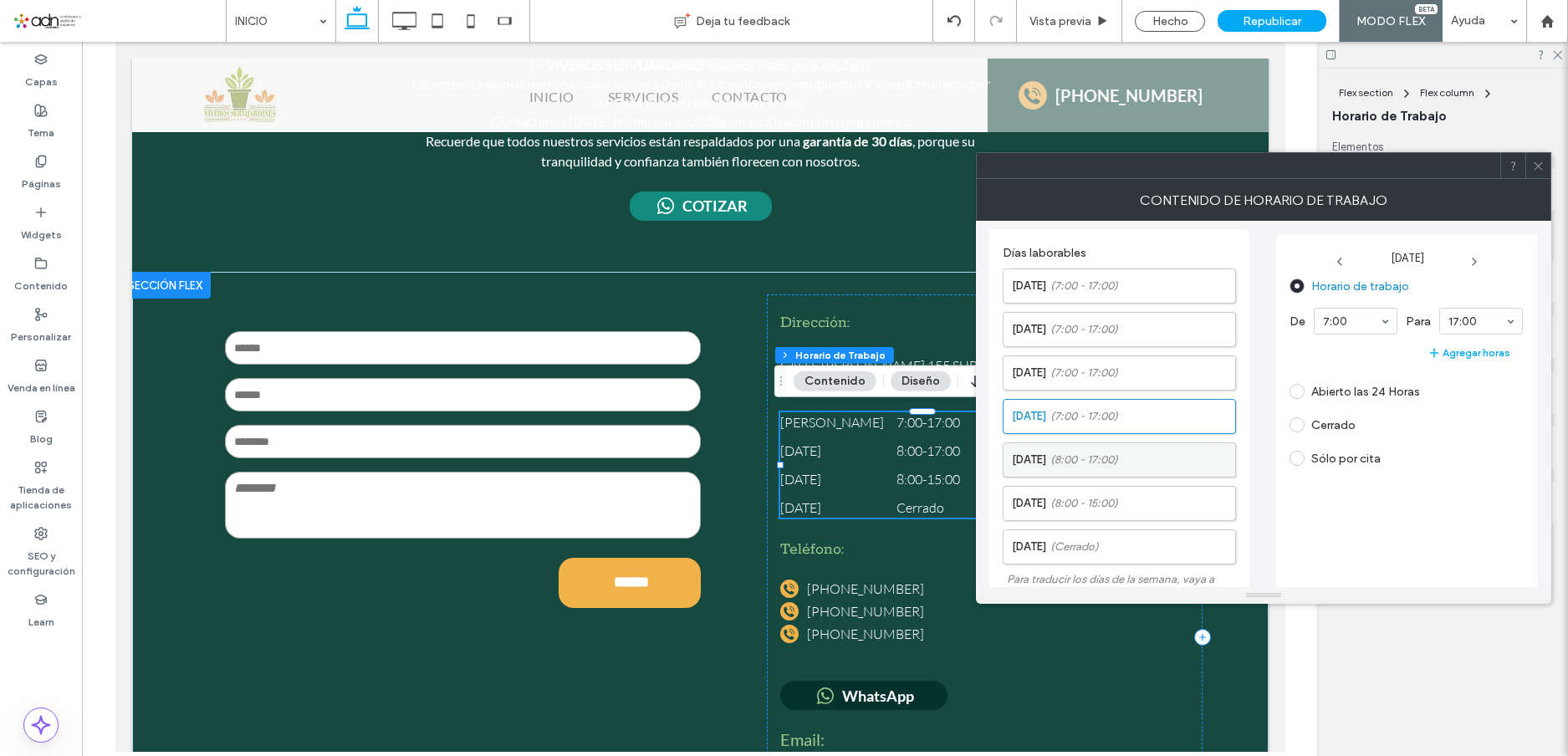
click at [1081, 463] on span "(8:00 - 17:00)" at bounding box center [1084, 459] width 68 height 16
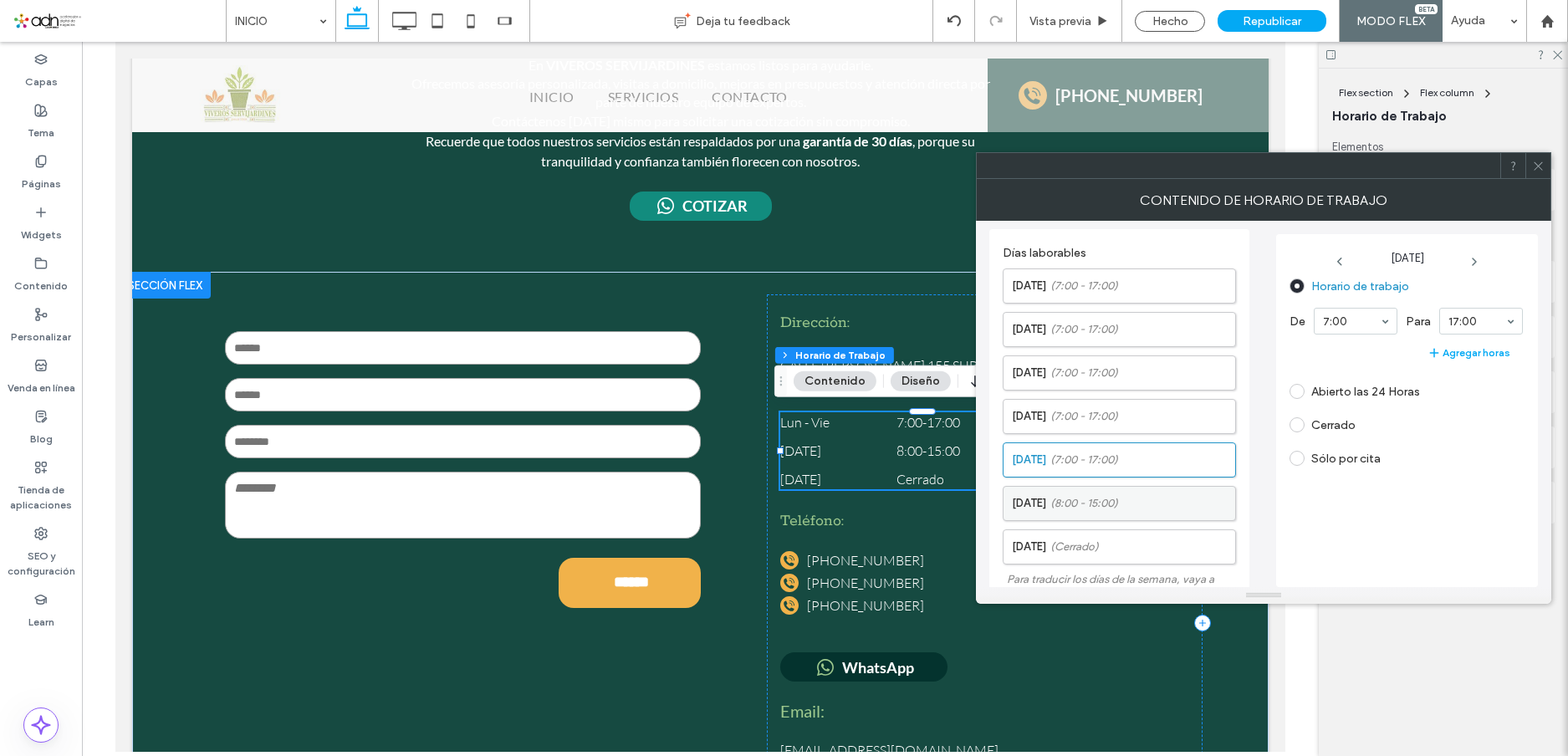
click at [1086, 498] on span "(8:00 - 15:00)" at bounding box center [1084, 503] width 68 height 16
click at [1354, 336] on section "8:00" at bounding box center [1355, 321] width 83 height 43
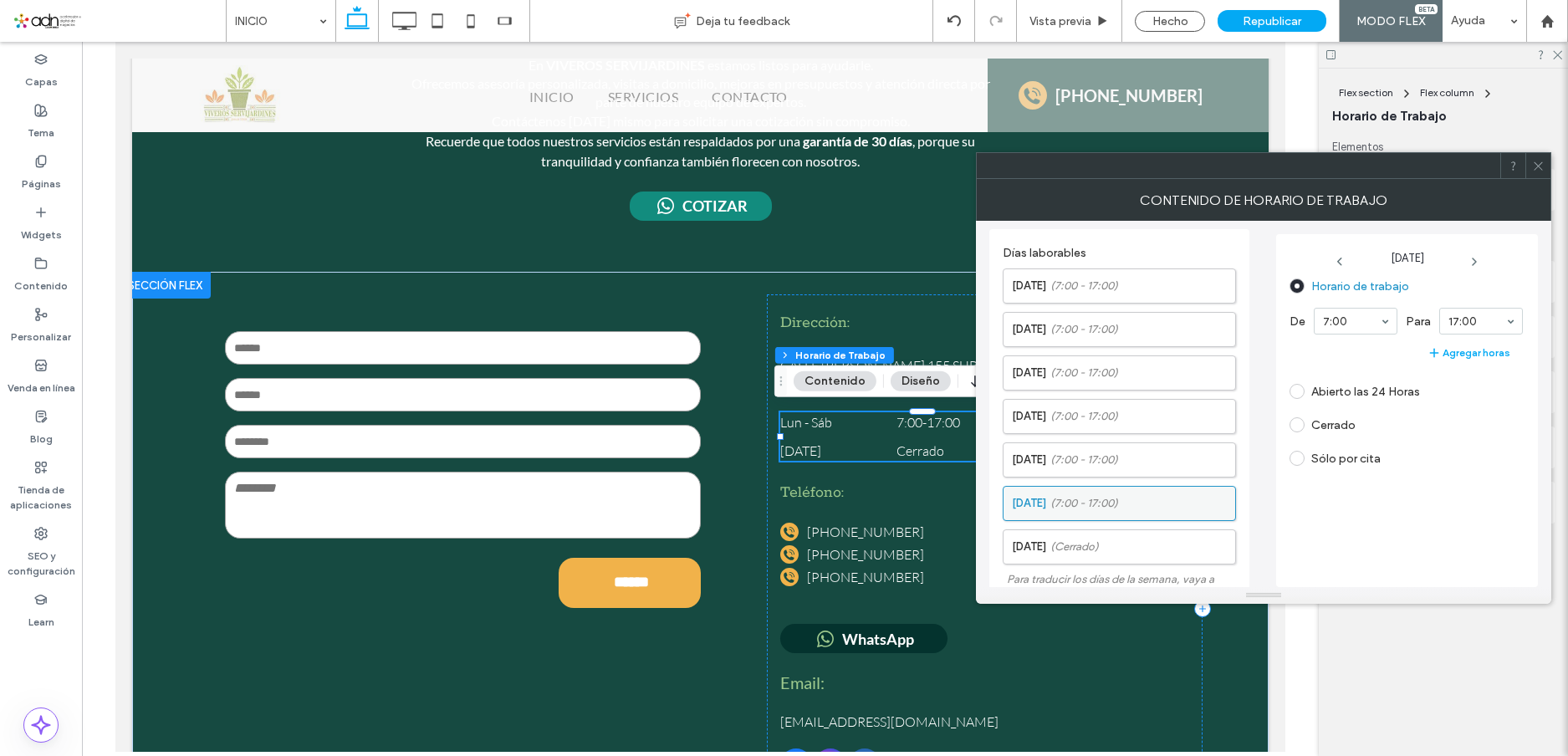
scroll to position [83, 0]
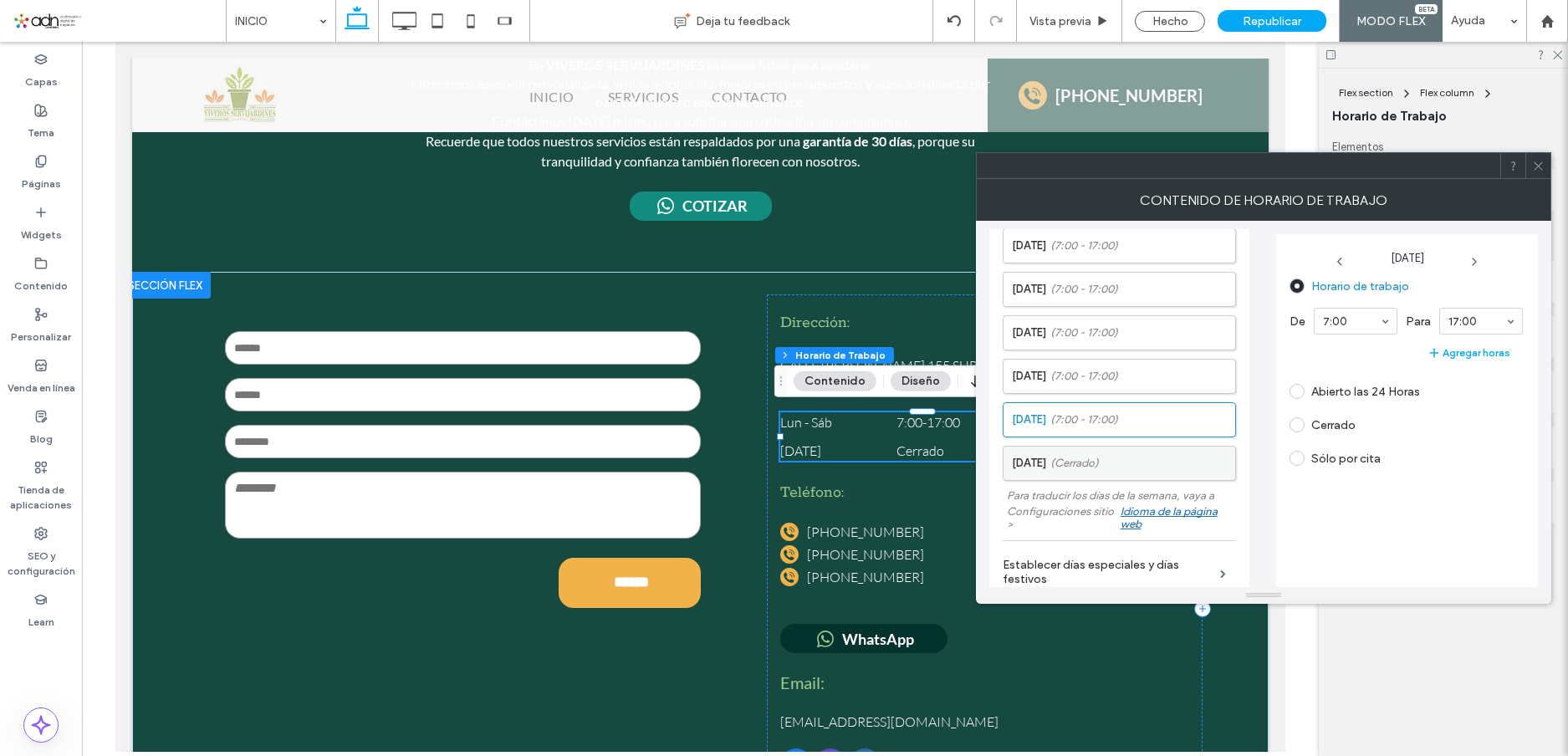
click at [1099, 449] on label "[DATE] (Cerrado)" at bounding box center [1123, 463] width 223 height 34
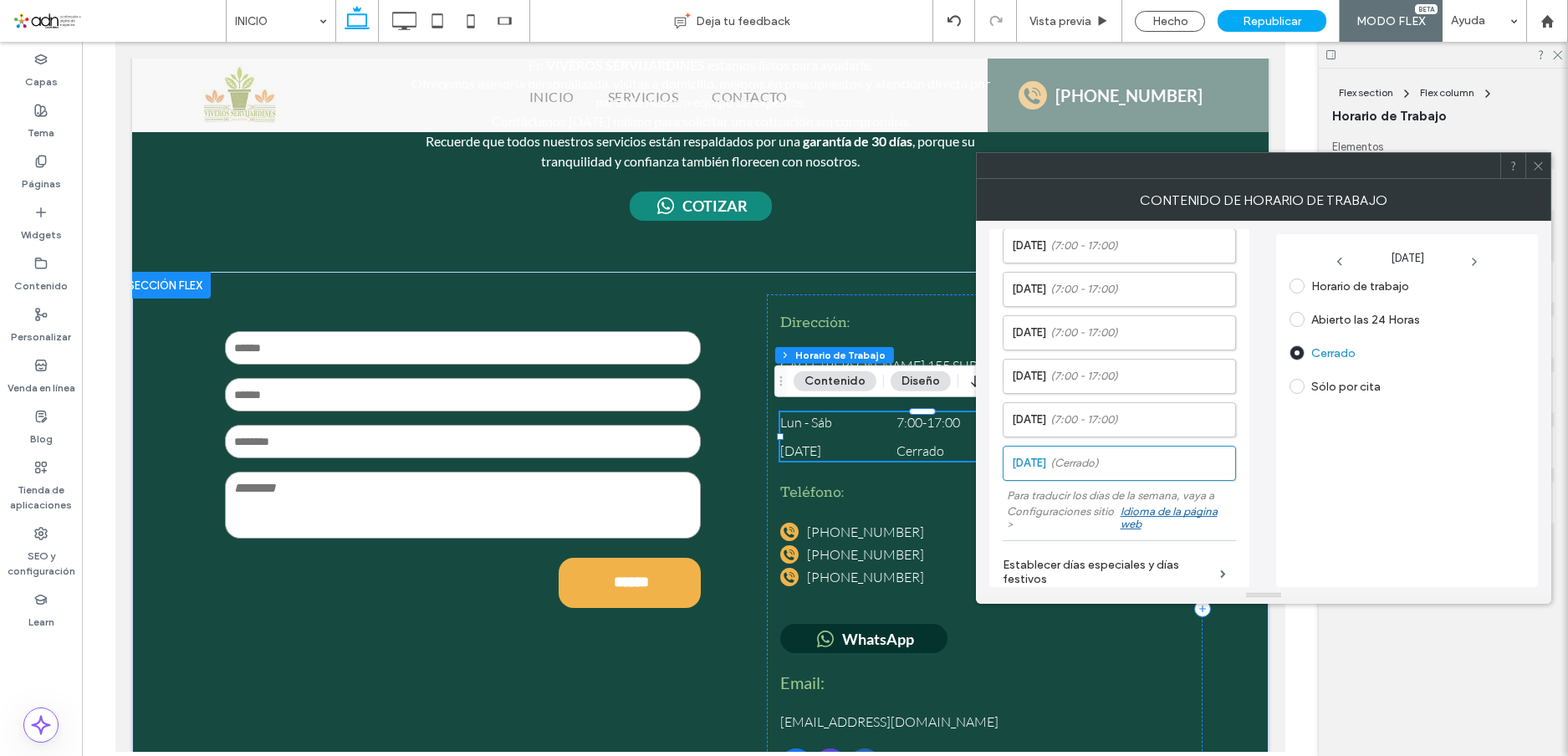
click at [1301, 283] on span at bounding box center [1296, 286] width 15 height 15
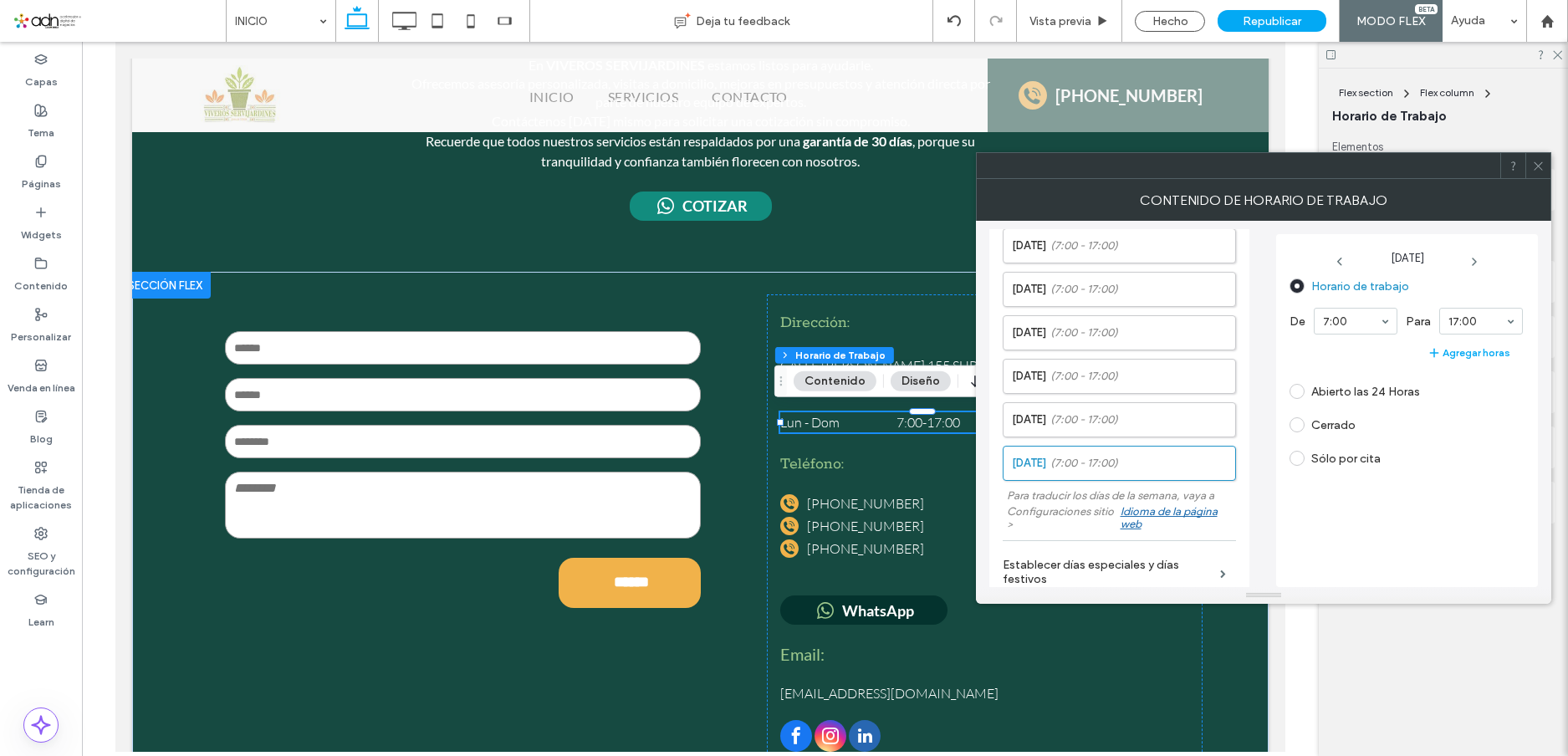
click at [1528, 163] on div at bounding box center [1537, 165] width 25 height 25
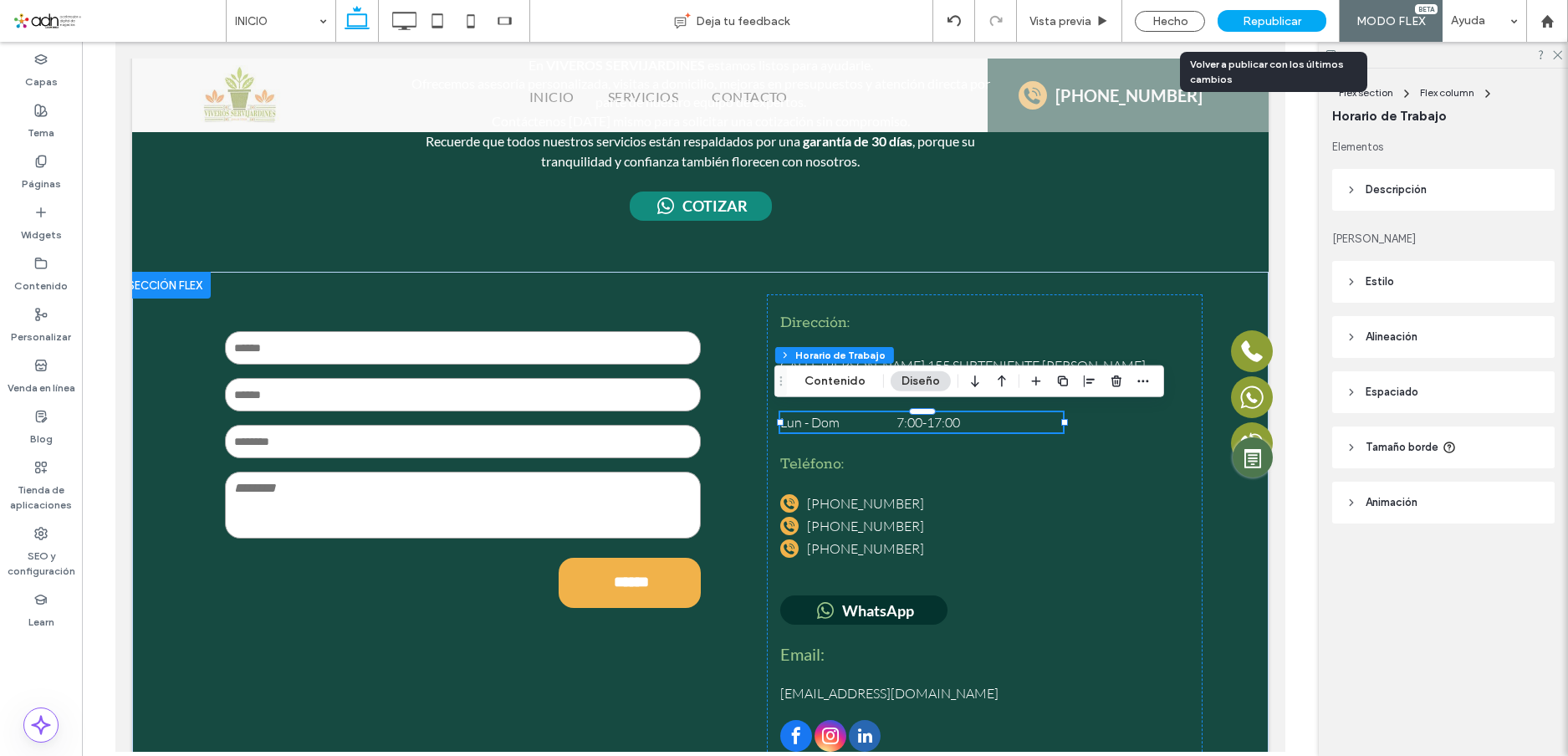
click at [1273, 20] on span "Republicar" at bounding box center [1271, 21] width 58 height 14
